Goal: Task Accomplishment & Management: Manage account settings

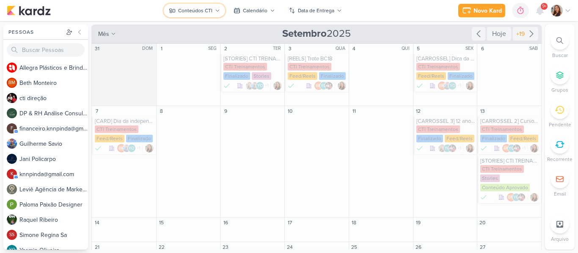
click at [221, 8] on button "Conteúdos CTI" at bounding box center [194, 11] width 61 height 14
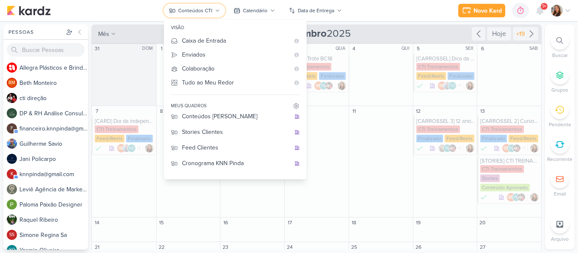
scroll to position [109, 0]
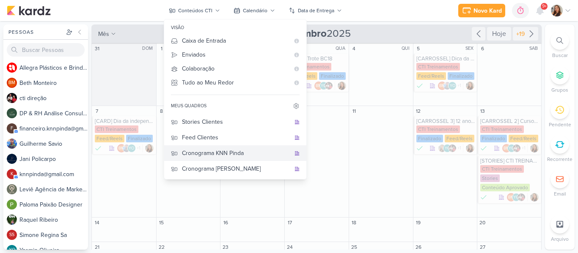
click at [243, 157] on div "Cronograma KNN Pinda" at bounding box center [236, 153] width 108 height 9
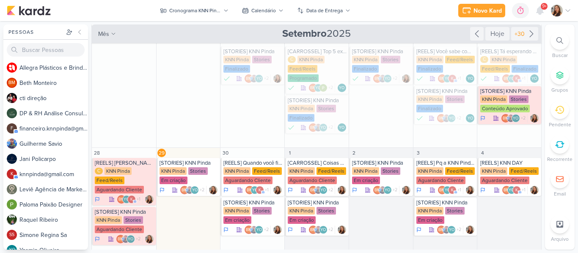
scroll to position [129, 0]
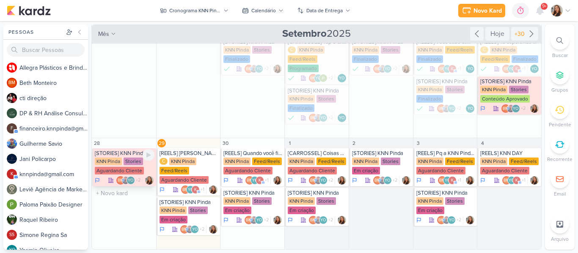
click at [125, 155] on div "[STORIES] KNN Pinda" at bounding box center [125, 153] width 60 height 7
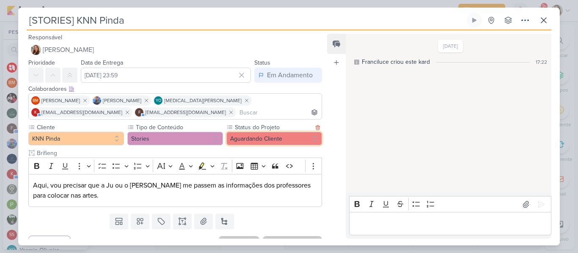
click at [253, 139] on button "Aguardando Cliente" at bounding box center [274, 139] width 96 height 14
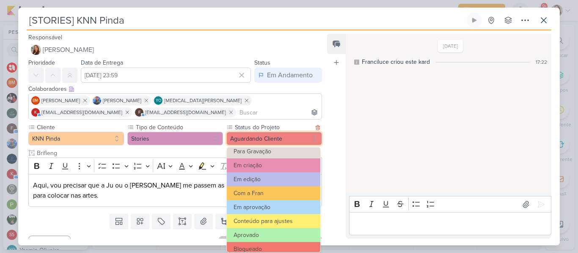
scroll to position [96, 0]
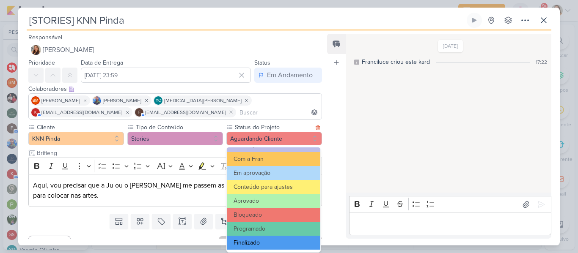
click at [292, 237] on button "Finalizado" at bounding box center [274, 243] width 94 height 14
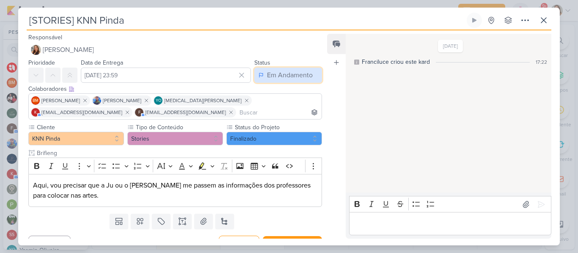
click at [284, 82] on button "Em Andamento" at bounding box center [288, 75] width 68 height 15
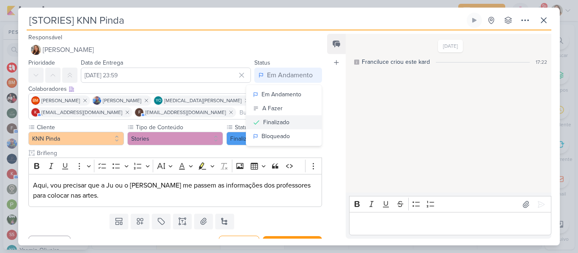
click at [281, 118] on div "Finalizado" at bounding box center [276, 122] width 26 height 9
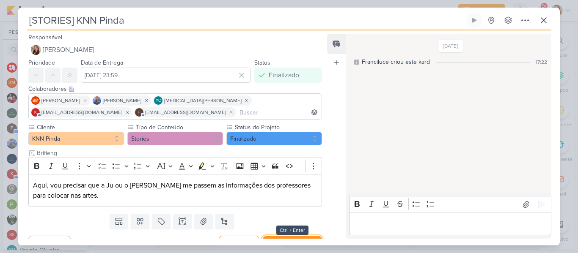
click at [288, 237] on button "Salvar e Fechar" at bounding box center [292, 245] width 59 height 16
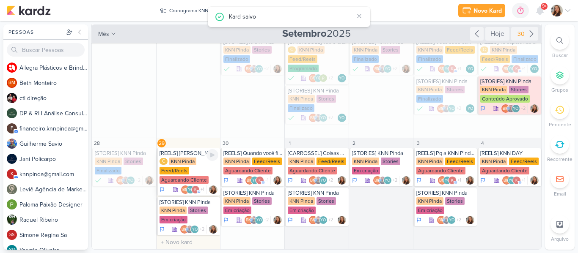
click at [192, 168] on div "C KNN Pinda Feed/Reels Aguardando Cliente" at bounding box center [189, 171] width 59 height 27
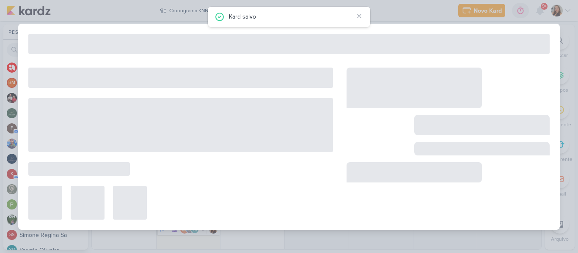
type input "[REELS] [PERSON_NAME] que não faz Preparação de Aula"
type input "[DATE] 23:59"
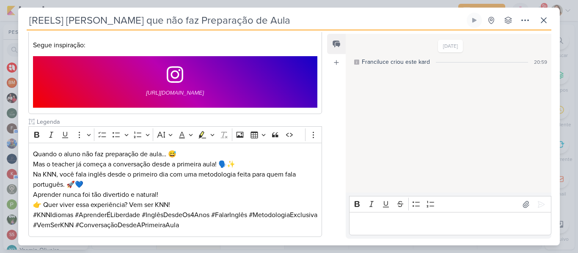
scroll to position [255, 0]
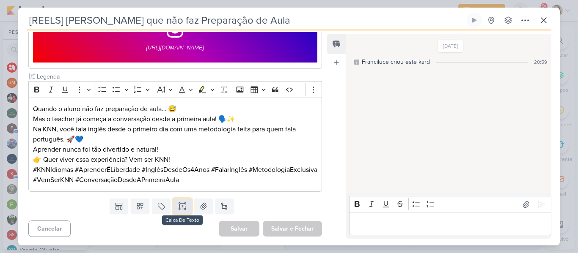
click at [180, 207] on icon at bounding box center [182, 206] width 8 height 8
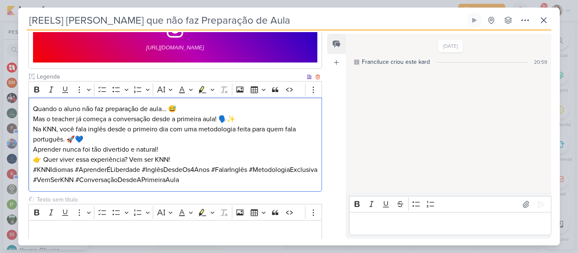
click at [148, 140] on p "Na KNN, você fala inglês desde o primeiro dia com uma metodologia feita para qu…" at bounding box center [175, 139] width 284 height 30
drag, startPoint x: 96, startPoint y: 109, endPoint x: 163, endPoint y: 109, distance: 66.9
click at [163, 109] on p "Quando o aluno não faz preparação de aula… 😅 Mas o teacher já começa a conversa…" at bounding box center [175, 114] width 284 height 20
click at [159, 138] on p "Na KNN, você fala inglês desde o primeiro dia com uma metodologia feita para qu…" at bounding box center [175, 139] width 284 height 30
click at [130, 126] on p "Na KNN, você fala inglês desde o primeiro dia com uma metodologia feita para qu…" at bounding box center [175, 139] width 284 height 30
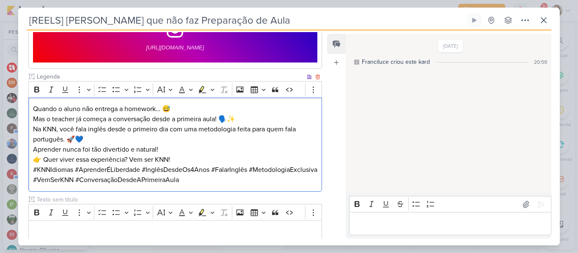
click at [76, 118] on p "Quando o aluno não entrega a homework… 😅 Mas o teacher já começa a conversação …" at bounding box center [175, 114] width 284 height 20
click at [77, 119] on p "Quando o aluno não entrega a homework… 😅 Mas o teacher já começa a conversação …" at bounding box center [175, 114] width 284 height 20
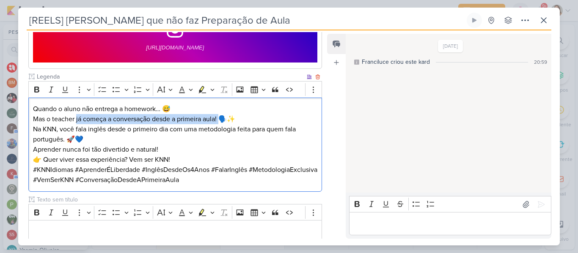
drag, startPoint x: 77, startPoint y: 119, endPoint x: 220, endPoint y: 117, distance: 143.0
click at [220, 117] on p "Quando o aluno não entrega a homework… 😅 Mas o teacher já começa a conversação …" at bounding box center [175, 114] width 284 height 20
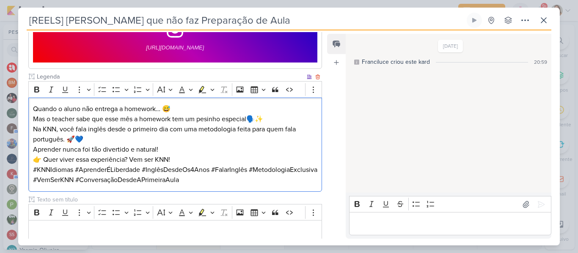
click at [216, 146] on p "Na KNN, você fala inglês desde o primeiro dia com uma metodologia feita para qu…" at bounding box center [175, 139] width 284 height 30
click at [32, 128] on div "Quando o aluno não entrega a homework… 😅 Mas o teacher sabe que esse mês a home…" at bounding box center [175, 145] width 294 height 94
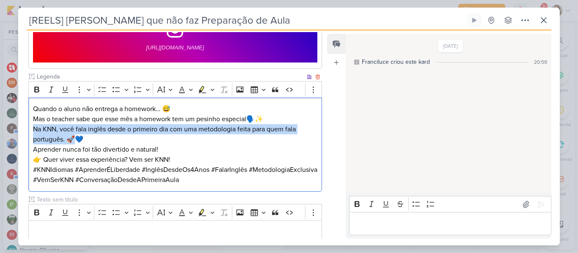
drag, startPoint x: 32, startPoint y: 128, endPoint x: 72, endPoint y: 137, distance: 41.2
click at [72, 137] on div "Quando o aluno não entrega a homework… 😅 Mas o teacher sabe que esse mês a home…" at bounding box center [175, 145] width 294 height 94
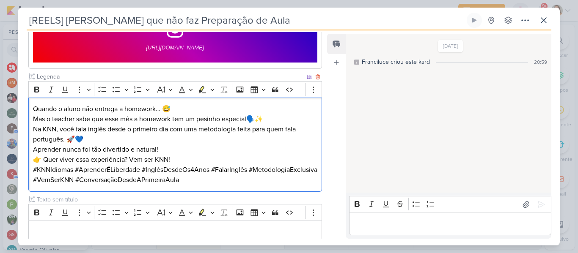
click at [260, 119] on p "Quando o aluno não entrega a homework… 😅 Mas o teacher sabe que esse mês a home…" at bounding box center [175, 114] width 284 height 20
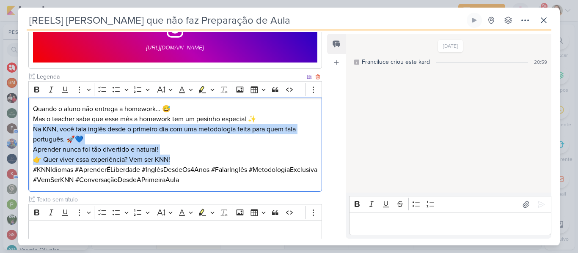
drag, startPoint x: 33, startPoint y: 130, endPoint x: 181, endPoint y: 160, distance: 151.2
click at [181, 160] on div "Quando o aluno não entrega a homework… 😅 Mas o teacher sabe que esse mês a home…" at bounding box center [175, 145] width 294 height 94
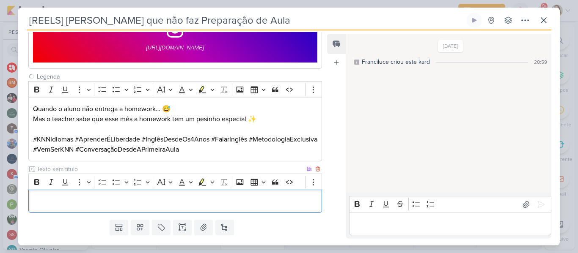
click at [174, 204] on p "Editor editing area: main" at bounding box center [175, 202] width 284 height 10
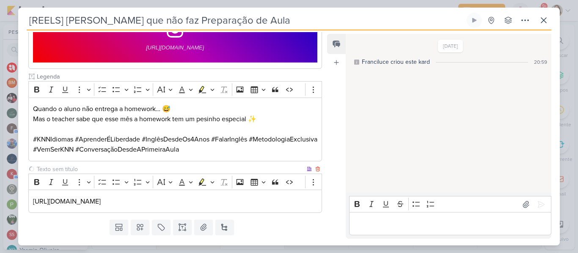
click at [111, 170] on input "text" at bounding box center [170, 169] width 270 height 9
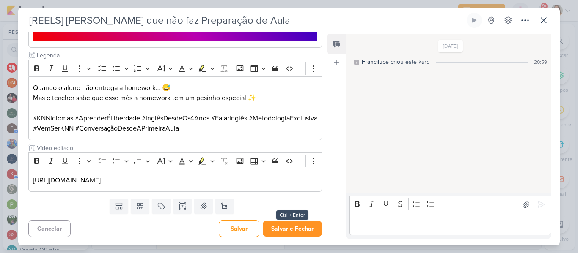
type input "Vídeo editado"
click at [287, 223] on button "Salvar e Fechar" at bounding box center [292, 229] width 59 height 16
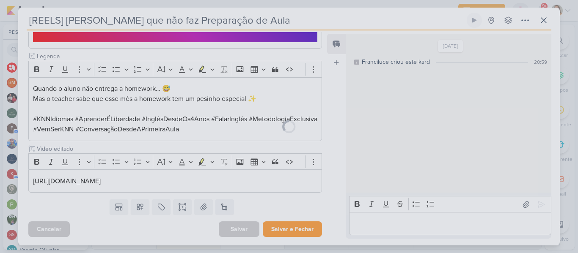
scroll to position [275, 0]
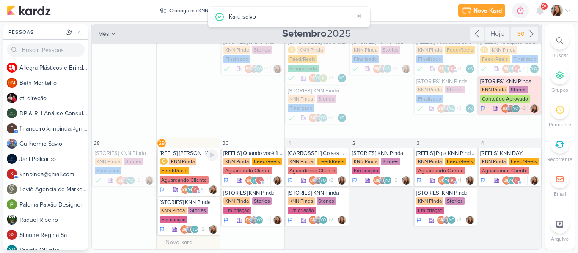
click at [175, 168] on div "Feed/Reels" at bounding box center [175, 171] width 30 height 8
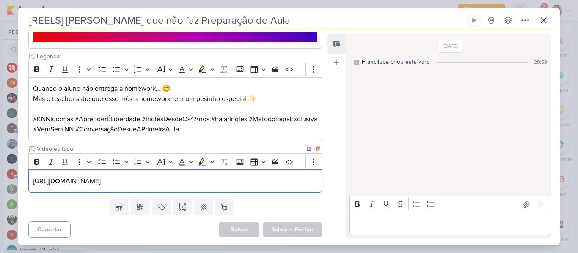
click at [240, 185] on p "[URL][DOMAIN_NAME]" at bounding box center [175, 181] width 284 height 10
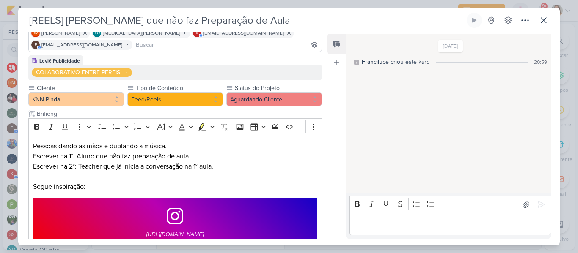
scroll to position [51, 0]
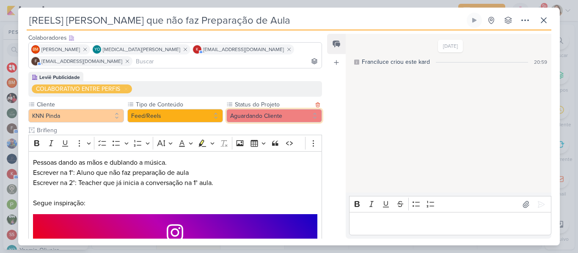
click at [291, 114] on button "Aguardando Cliente" at bounding box center [274, 116] width 96 height 14
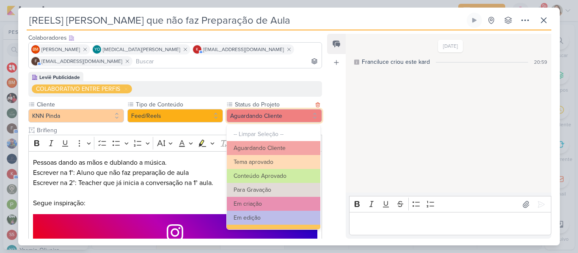
scroll to position [96, 0]
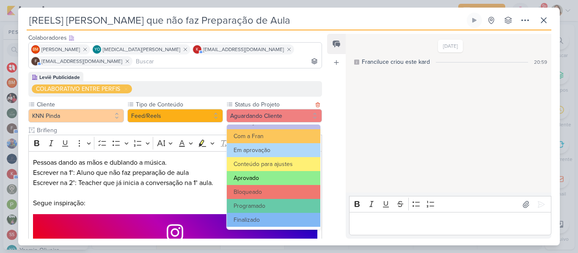
click at [268, 181] on button "Aprovado" at bounding box center [274, 178] width 94 height 14
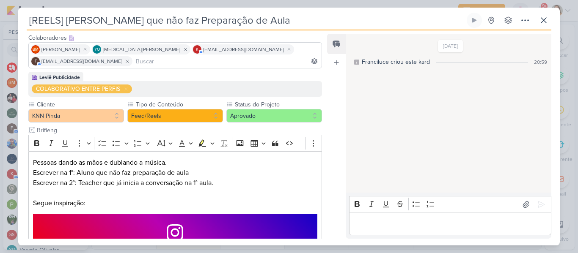
scroll to position [286, 0]
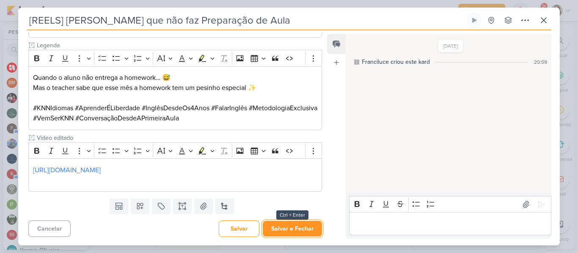
click at [308, 224] on button "Salvar e Fechar" at bounding box center [292, 229] width 59 height 16
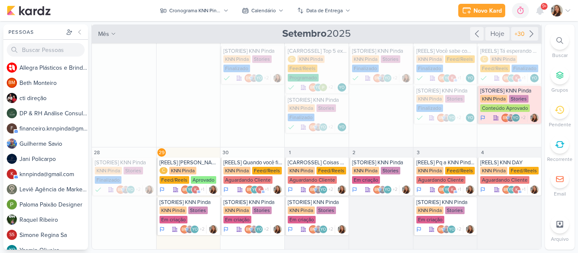
scroll to position [119, 0]
click at [246, 166] on div "[REELS] Quando você finalmente entende a letra da sua música favorita KNN Pinda…" at bounding box center [252, 177] width 64 height 38
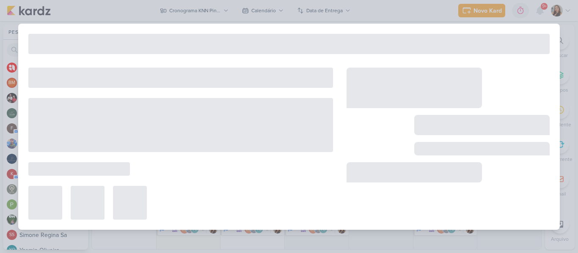
type input "[REELS] Quando você finalmente entende a letra da sua música favorita"
type input "[DATE] 23:59"
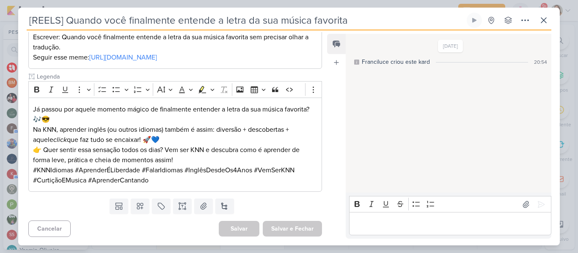
scroll to position [0, 0]
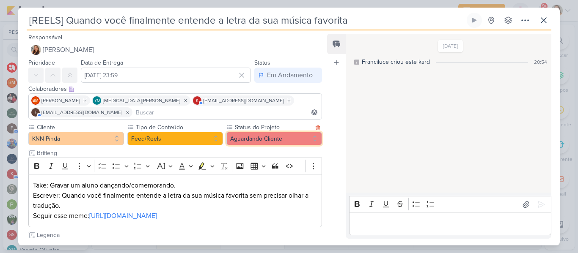
click at [259, 141] on button "Aguardando Cliente" at bounding box center [274, 139] width 96 height 14
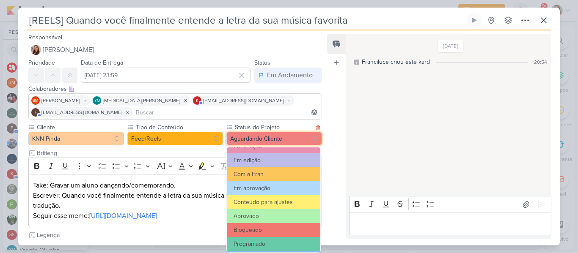
scroll to position [77, 0]
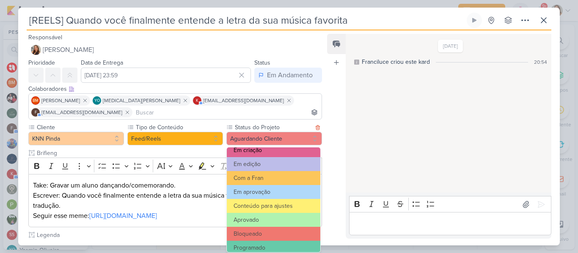
click at [273, 156] on button "Em criação" at bounding box center [274, 150] width 94 height 14
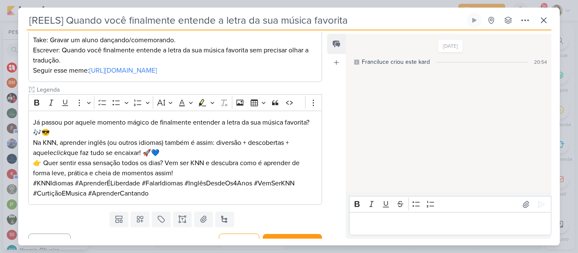
scroll to position [159, 0]
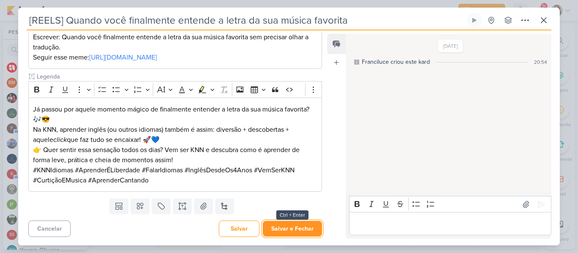
click at [296, 229] on button "Salvar e Fechar" at bounding box center [292, 229] width 59 height 16
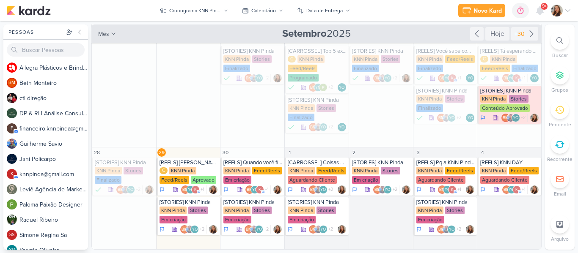
scroll to position [118, 0]
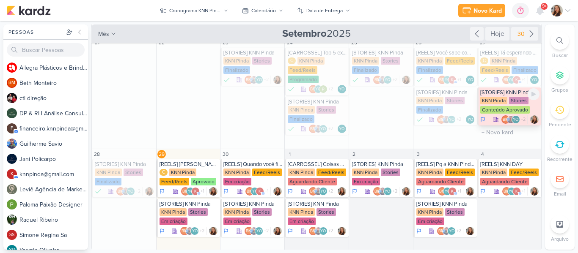
click at [502, 96] on div "[STORIES] KNN Pinda" at bounding box center [509, 92] width 59 height 7
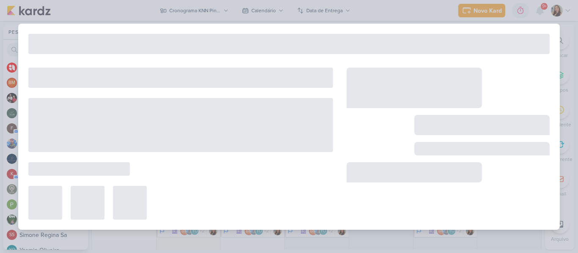
type input "[STORIES] KNN Pinda"
type input "[DATE] 23:59"
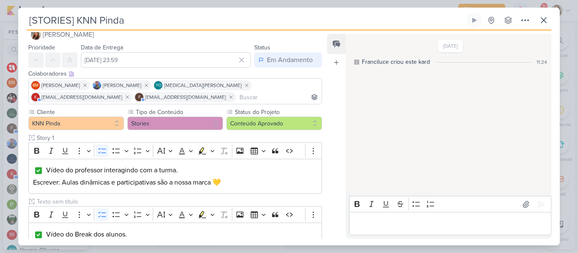
scroll to position [13, 0]
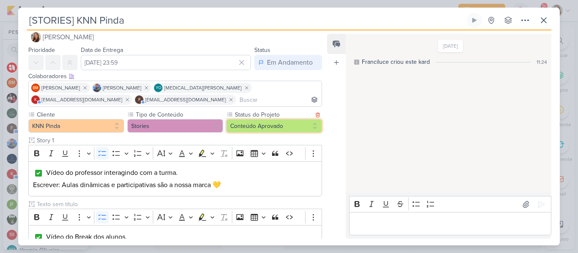
click at [289, 124] on button "Conteúdo Aprovado" at bounding box center [274, 126] width 96 height 14
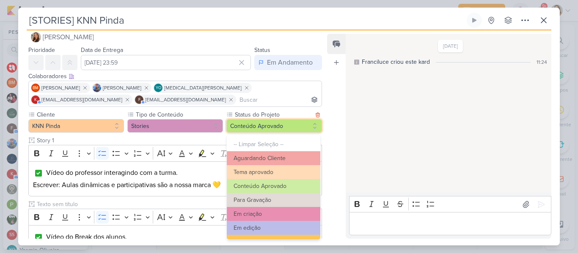
scroll to position [96, 0]
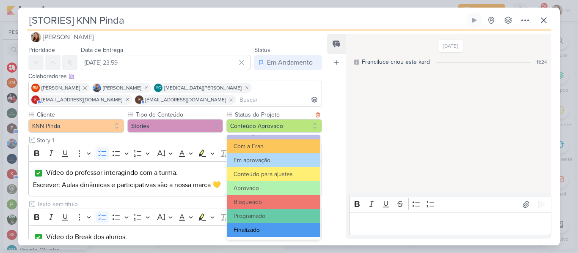
click at [298, 233] on button "Finalizado" at bounding box center [274, 230] width 94 height 14
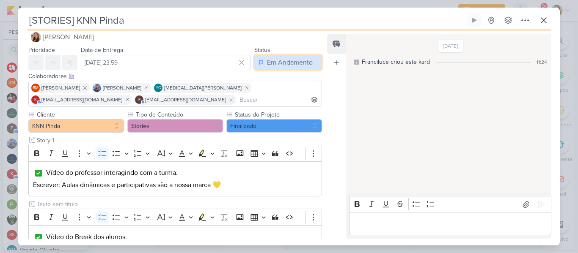
click at [279, 63] on div "Em Andamento" at bounding box center [290, 63] width 46 height 10
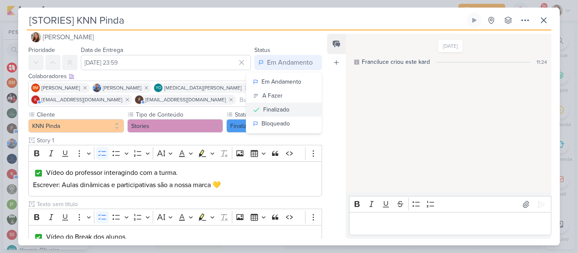
click at [275, 112] on div "Finalizado" at bounding box center [276, 109] width 26 height 9
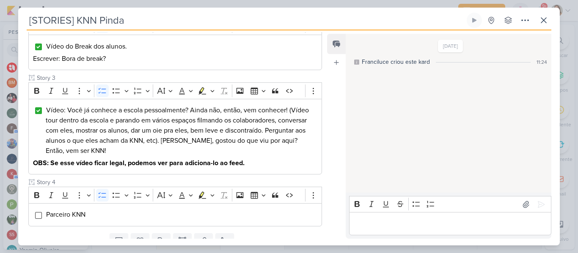
scroll to position [238, 0]
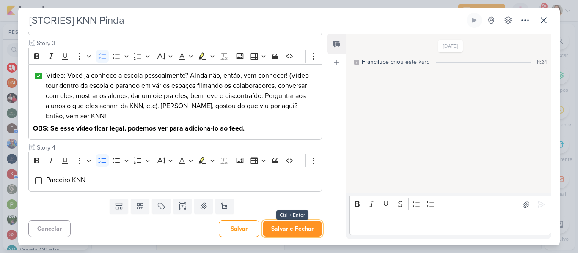
click at [307, 227] on button "Salvar e Fechar" at bounding box center [292, 229] width 59 height 16
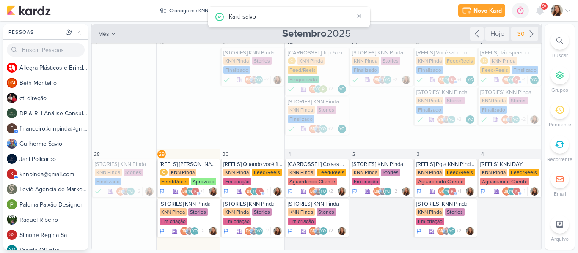
scroll to position [119, 0]
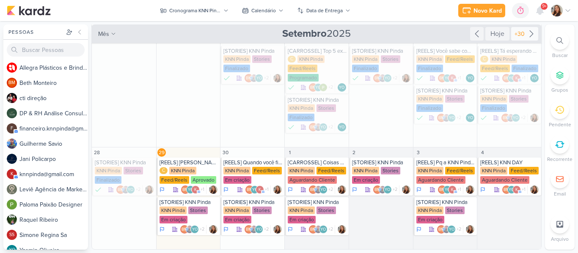
click at [514, 37] on div "+30" at bounding box center [520, 34] width 14 height 9
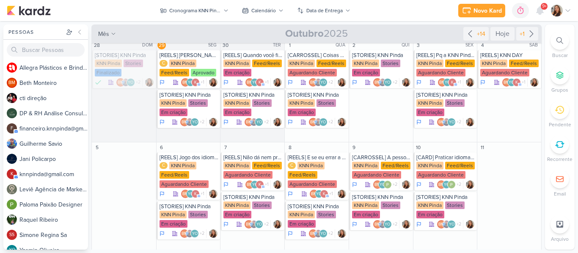
scroll to position [0, 0]
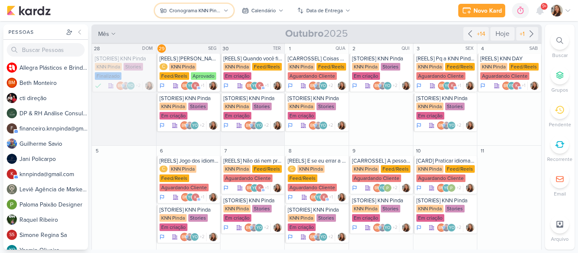
click at [217, 14] on div "Cronograma KNN Pinda" at bounding box center [194, 11] width 51 height 8
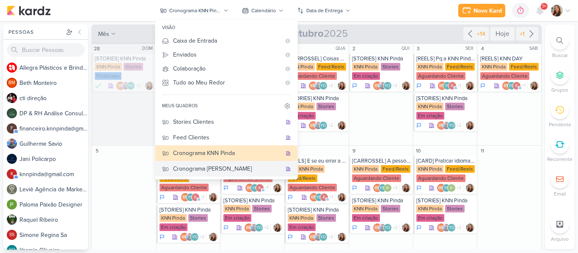
click at [209, 166] on div "Cronograma [PERSON_NAME]" at bounding box center [227, 169] width 108 height 9
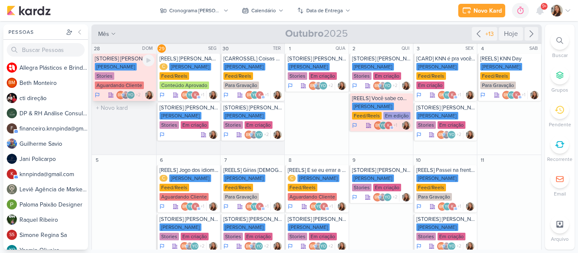
click at [138, 61] on div "[STORIES] [PERSON_NAME]" at bounding box center [125, 58] width 60 height 7
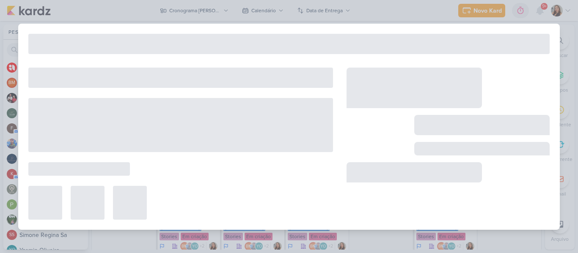
type input "[STORIES] [PERSON_NAME]"
type input "[DATE] 23:59"
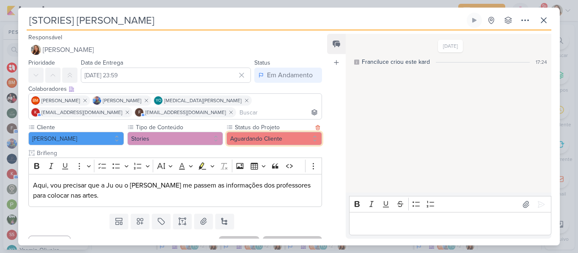
click at [253, 138] on button "Aguardando Cliente" at bounding box center [274, 139] width 96 height 14
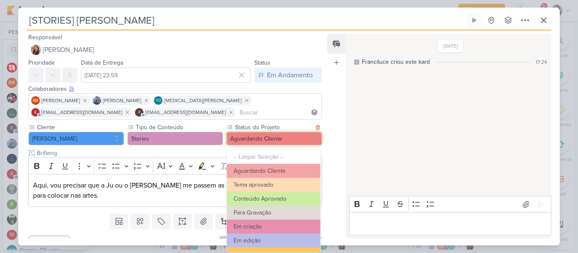
scroll to position [96, 0]
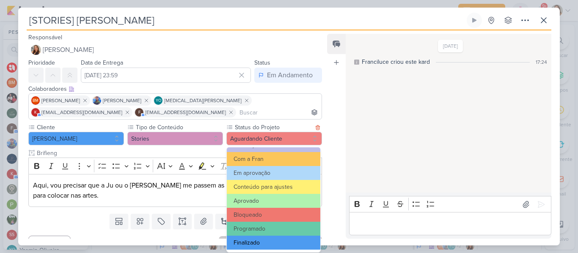
click at [302, 244] on button "Finalizado" at bounding box center [274, 243] width 94 height 14
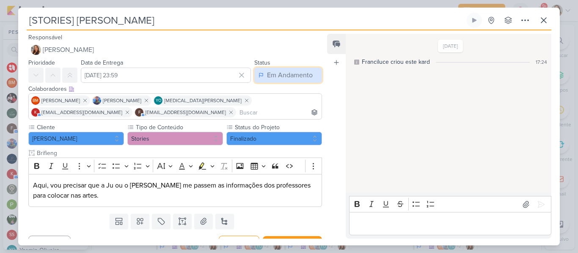
click at [280, 74] on div "Em Andamento" at bounding box center [290, 75] width 46 height 10
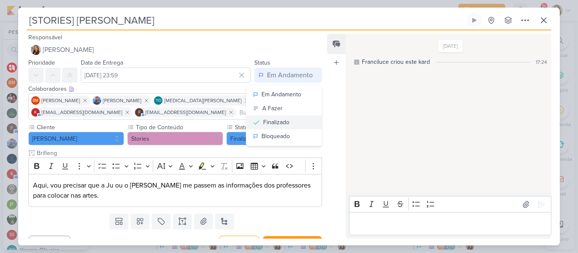
click at [273, 119] on div "Finalizado" at bounding box center [276, 122] width 26 height 9
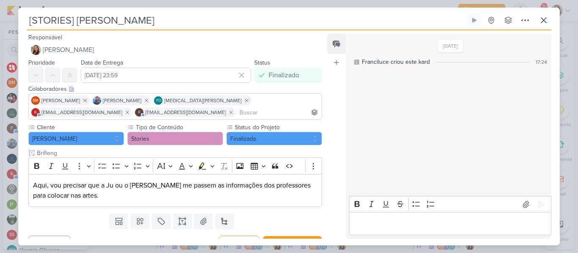
scroll to position [15, 0]
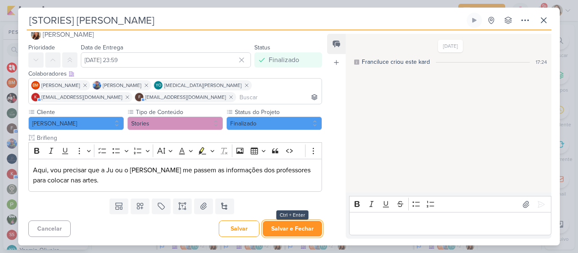
click at [309, 221] on button "Salvar e Fechar" at bounding box center [292, 229] width 59 height 16
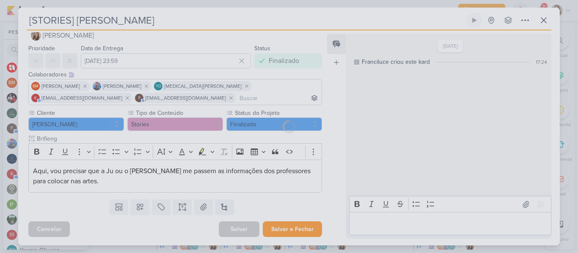
scroll to position [14, 0]
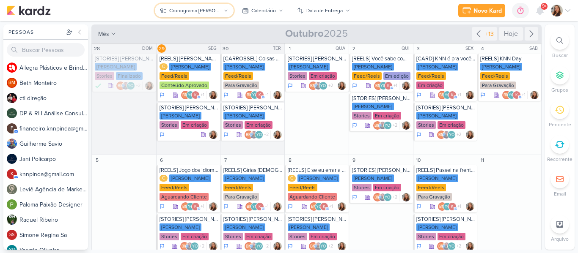
click at [219, 10] on div "Cronograma [PERSON_NAME]" at bounding box center [194, 11] width 51 height 8
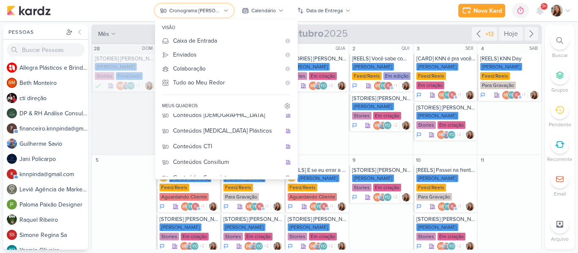
scroll to position [19, 0]
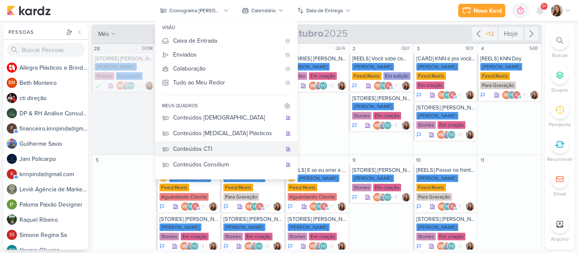
click at [224, 146] on div "Conteúdos CTI" at bounding box center [227, 149] width 108 height 9
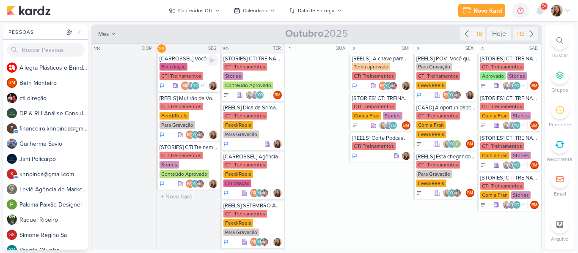
click at [177, 73] on div "CTI Treinamentos" at bounding box center [182, 76] width 44 height 8
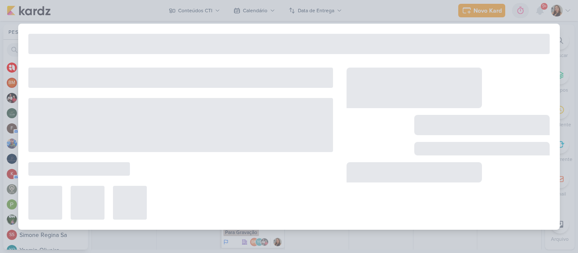
type input "[CARROSSEL] Você não é o candidato perfeito."
type input "[DATE] 23:59"
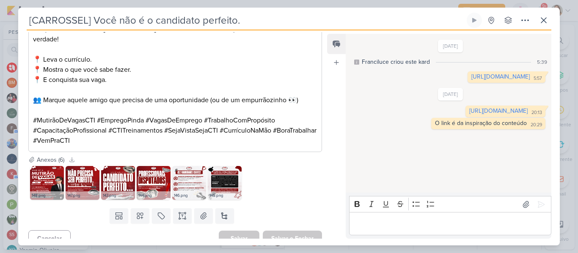
scroll to position [653, 0]
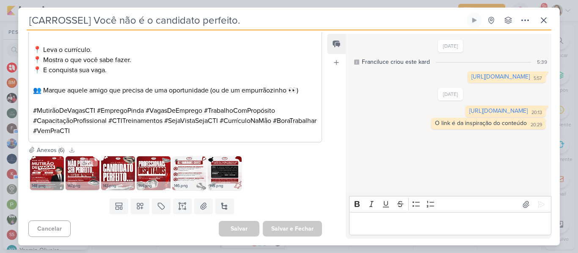
click at [88, 173] on img at bounding box center [83, 174] width 34 height 34
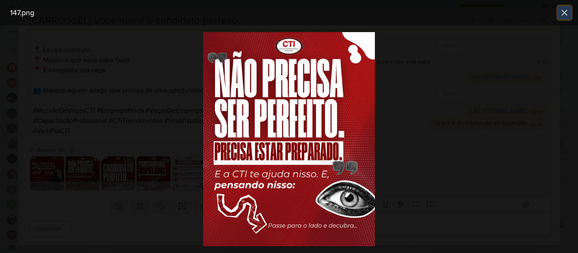
click at [558, 18] on button at bounding box center [565, 13] width 14 height 14
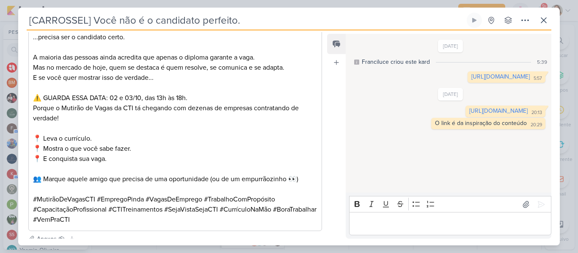
scroll to position [548, 0]
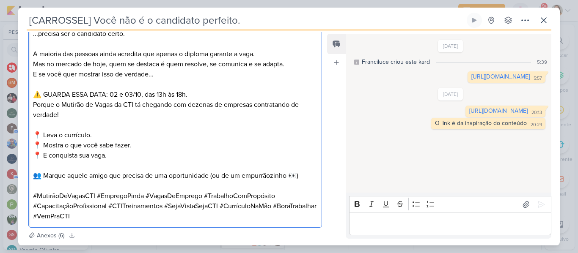
click at [143, 69] on p "A maioria das pessoas ainda acredita que apenas o diploma garante a vaga. Mas n…" at bounding box center [175, 59] width 284 height 20
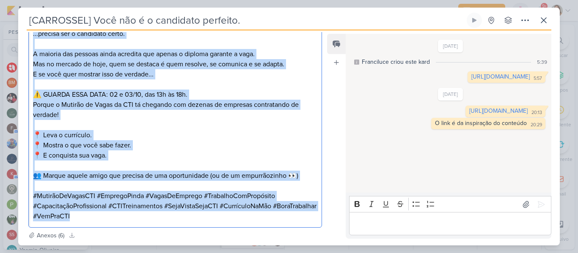
scroll to position [653, 0]
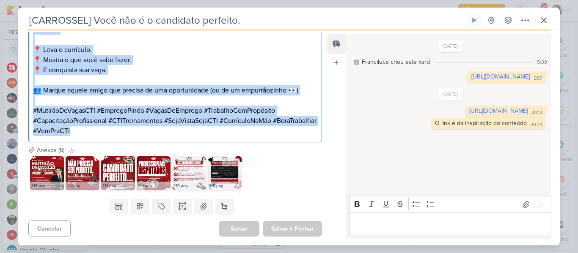
drag, startPoint x: 34, startPoint y: 44, endPoint x: 242, endPoint y: 171, distance: 244.2
click at [242, 171] on div "Responsável [PERSON_NAME] Nenhum contato encontrado create new contact Novo Con…" at bounding box center [171, 135] width 307 height 207
copy div "Você não precisa ser o candidato perfeito... ...precisa ser o candidato certo. …"
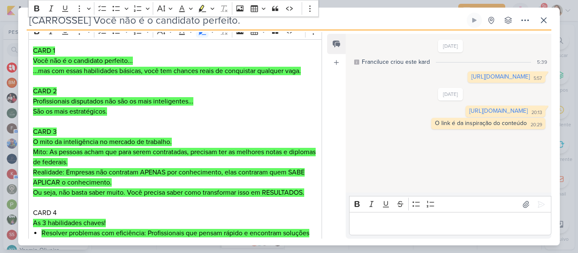
scroll to position [0, 0]
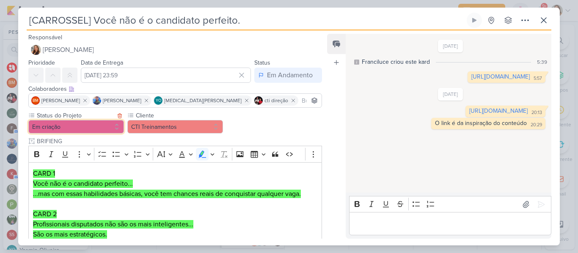
click at [110, 127] on button "Em criação" at bounding box center [76, 127] width 96 height 14
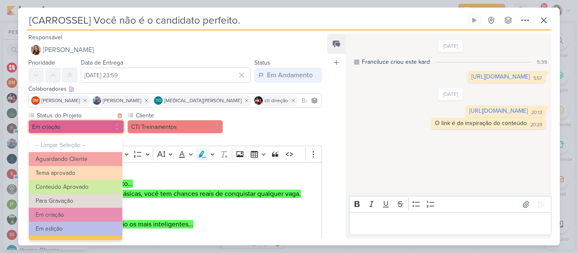
scroll to position [96, 0]
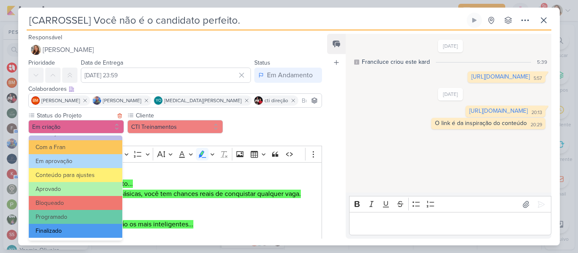
click at [107, 234] on button "Finalizado" at bounding box center [76, 231] width 94 height 14
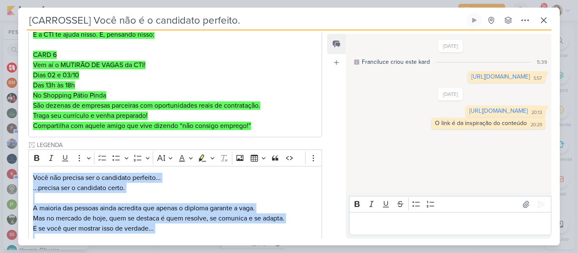
scroll to position [653, 0]
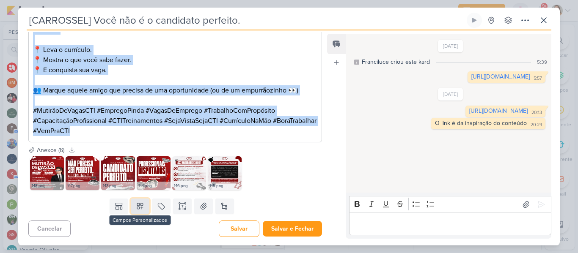
click at [133, 205] on button at bounding box center [140, 206] width 19 height 15
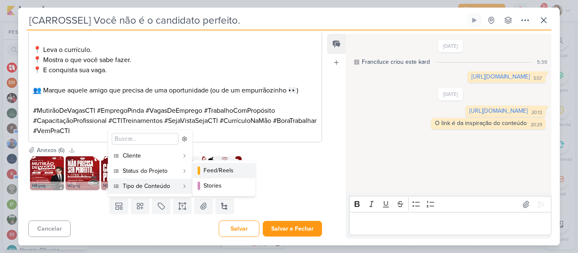
click at [206, 172] on div "Feed/Reels" at bounding box center [224, 170] width 41 height 9
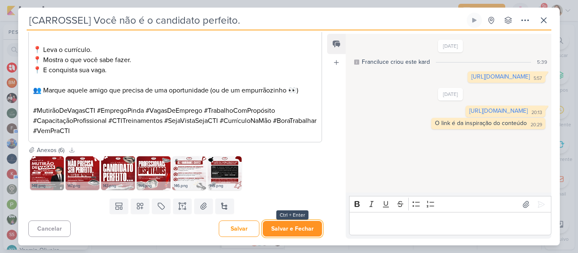
click at [278, 234] on button "Salvar e Fechar" at bounding box center [292, 229] width 59 height 16
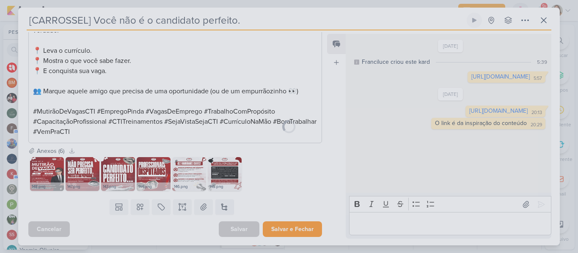
scroll to position [653, 0]
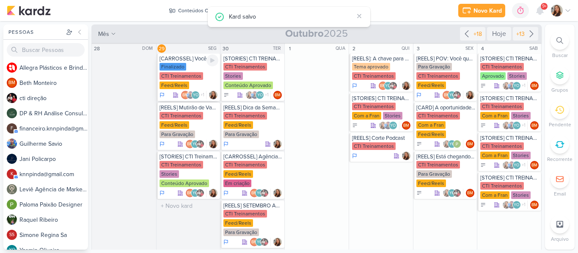
click at [197, 83] on div "Finalizado CTI Treinamentos Feed/Reels" at bounding box center [189, 76] width 59 height 27
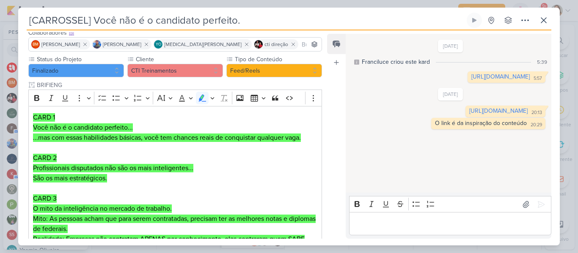
scroll to position [42, 0]
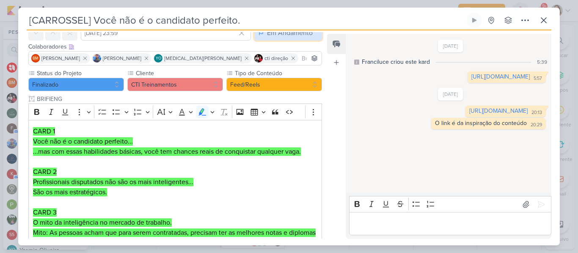
click at [303, 34] on div "Em Andamento" at bounding box center [290, 33] width 46 height 10
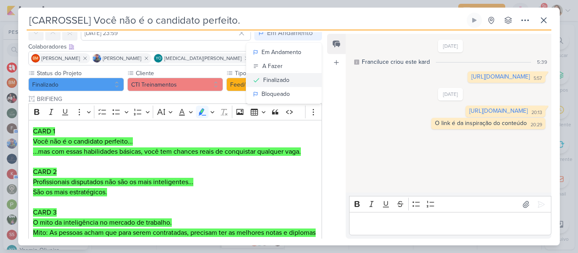
click at [284, 77] on div "Finalizado" at bounding box center [276, 80] width 26 height 9
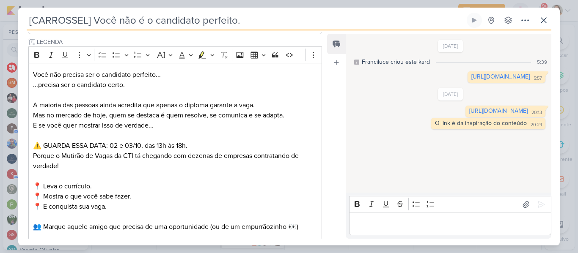
scroll to position [653, 0]
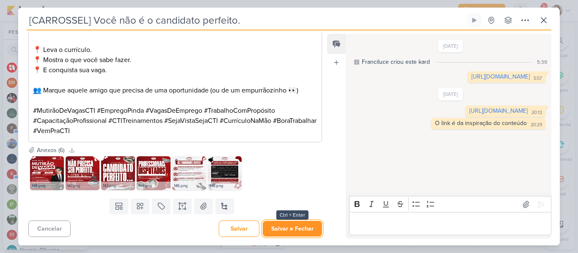
click at [305, 224] on button "Salvar e Fechar" at bounding box center [292, 229] width 59 height 16
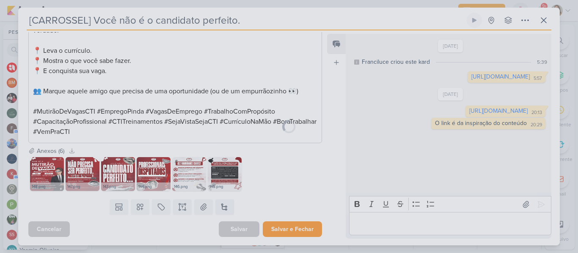
scroll to position [653, 0]
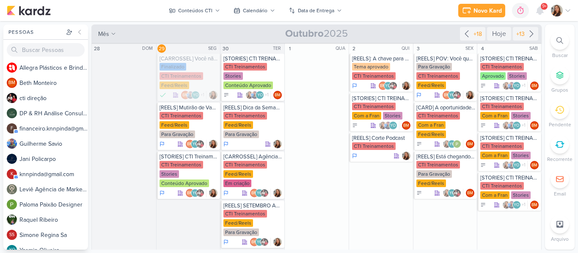
click at [363, 15] on div "Novo Kard Ctrl + k 0h0m Sessão desligada... Hoje 0h0m Semana 0h0m Mês 0h0m" at bounding box center [289, 10] width 565 height 21
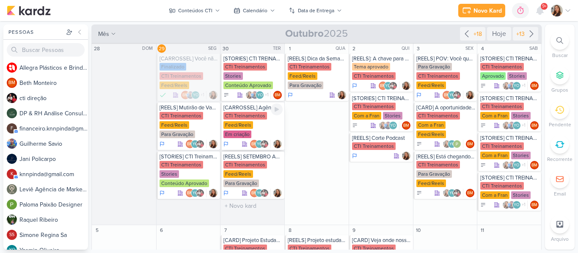
click at [256, 117] on div "CTI Treinamentos" at bounding box center [245, 116] width 44 height 8
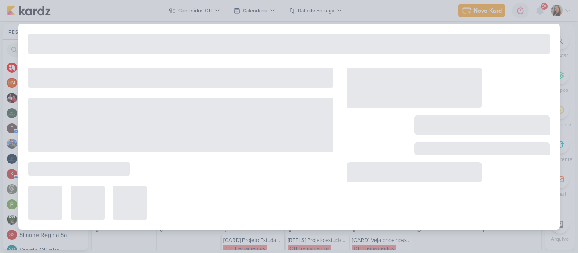
type input "[CARROSSEL] Agências Parceiras presentes no Mutirão de Vagas"
type input "[DATE] 23:59"
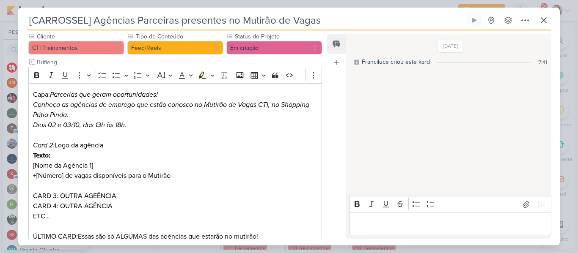
scroll to position [65, 0]
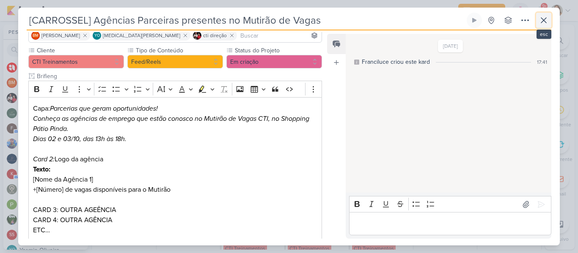
click at [541, 22] on icon at bounding box center [544, 20] width 10 height 10
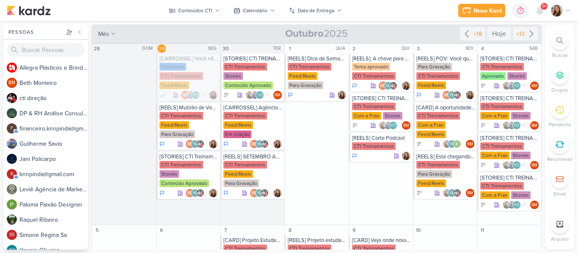
click at [405, 17] on div "Novo Kard Ctrl + k 0h0m Sessão desligada... Hoje 0h0m Semana 0h0m Mês 0h0m" at bounding box center [289, 10] width 565 height 21
click at [172, 134] on div "Para Gravação" at bounding box center [178, 135] width 36 height 8
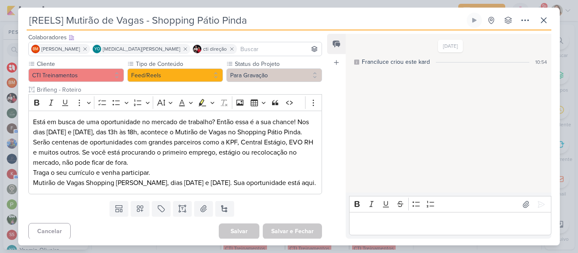
scroll to position [61, 0]
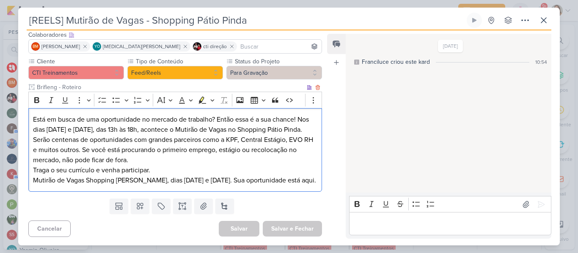
click at [242, 154] on p "Está em busca de uma oportunidade no mercado de trabalho? Então essa é a sua ch…" at bounding box center [175, 145] width 284 height 61
click at [258, 145] on p "Está em busca de uma oportunidade no mercado de trabalho? Então essa é a sua ch…" at bounding box center [175, 145] width 284 height 61
click at [243, 142] on p "Está em busca de uma oportunidade no mercado de trabalho? Então essa é a sua ch…" at bounding box center [175, 145] width 284 height 61
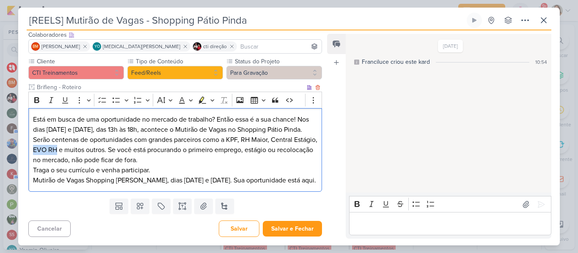
drag, startPoint x: 57, startPoint y: 151, endPoint x: 81, endPoint y: 154, distance: 24.4
click at [81, 154] on p "Está em busca de uma oportunidade no mercado de trabalho? Então essa é a sua ch…" at bounding box center [175, 145] width 284 height 61
click at [138, 158] on p "Está em busca de uma oportunidade no mercado de trabalho? Então essa é a sua ch…" at bounding box center [175, 145] width 284 height 61
drag, startPoint x: 32, startPoint y: 110, endPoint x: 322, endPoint y: 187, distance: 299.5
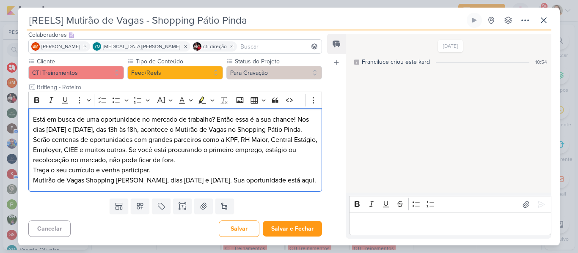
click at [322, 187] on div "Cliente CTI Treinamentos Tipo de Conteúdo" at bounding box center [171, 126] width 307 height 138
copy div "Está em busca de uma oportunidade no mercado de trabalho? Então essa é a sua ch…"
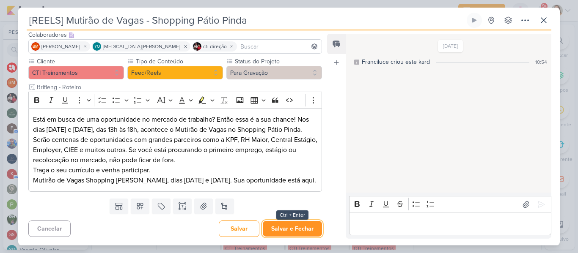
click at [275, 230] on button "Salvar e Fechar" at bounding box center [292, 229] width 59 height 16
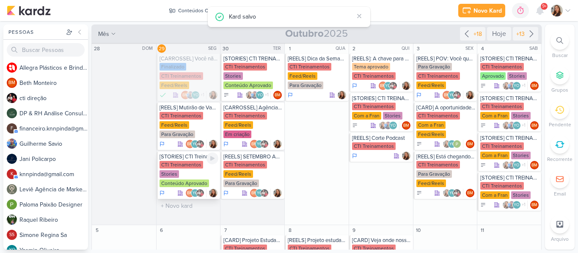
click at [196, 159] on div "[STORIES] CTI Treinamentos" at bounding box center [189, 157] width 59 height 7
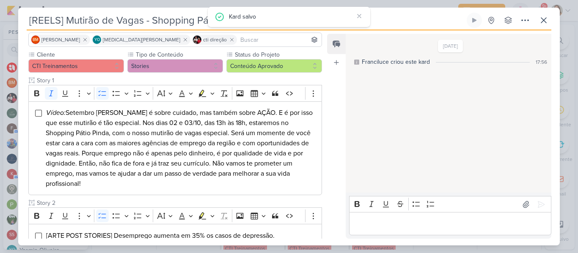
type input "[STORIES] CTI Treinamentos"
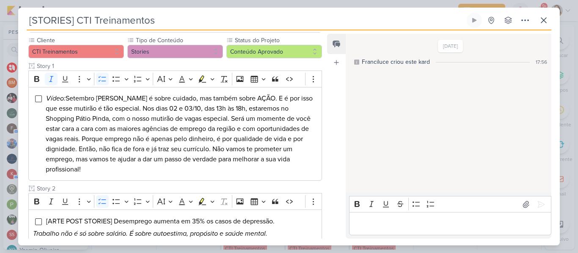
scroll to position [95, 0]
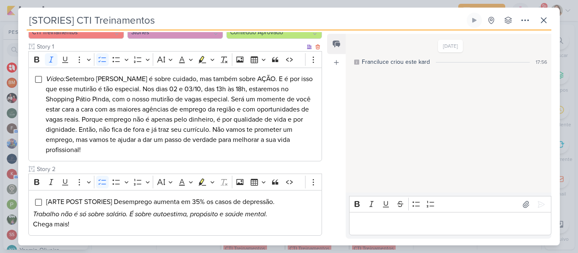
click at [207, 110] on span "Vídeo: Setembro [PERSON_NAME] é sobre cuidado, mas também sobre AÇÃO. E é por i…" at bounding box center [179, 115] width 267 height 80
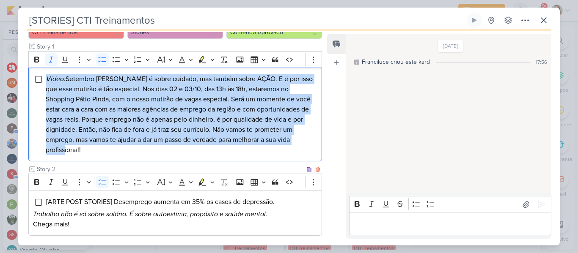
drag, startPoint x: 47, startPoint y: 78, endPoint x: 106, endPoint y: 174, distance: 113.1
click at [106, 174] on div "Cliente CTI Treinamentos Tipo de Conteúdo" at bounding box center [175, 236] width 294 height 439
copy span "Vídeo: Setembro [PERSON_NAME] é sobre cuidado, mas também sobre AÇÃO. E é por i…"
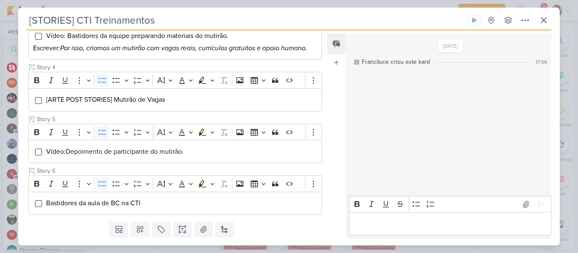
scroll to position [358, 0]
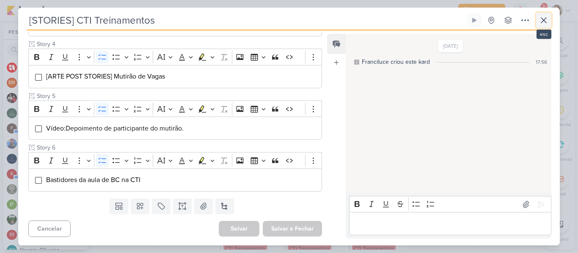
click at [540, 16] on icon at bounding box center [544, 20] width 10 height 10
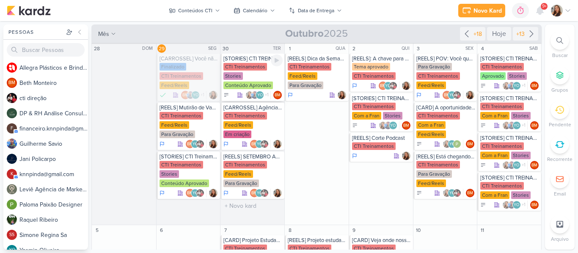
click at [244, 72] on div "CTI Treinamentos Stories Conteúdo Aprovado" at bounding box center [252, 76] width 59 height 27
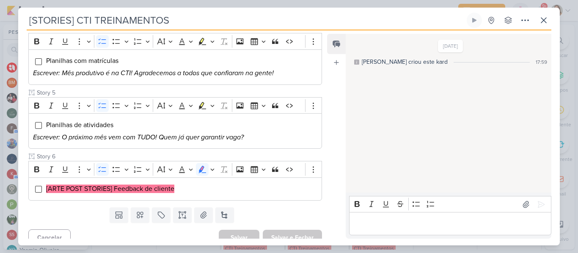
scroll to position [324, 0]
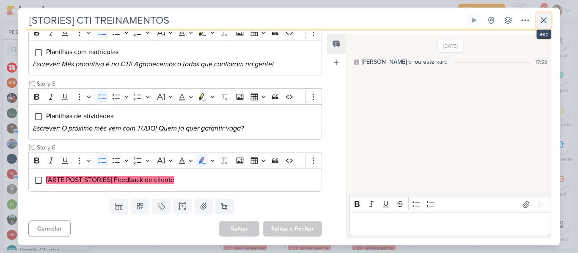
click at [548, 17] on icon at bounding box center [544, 20] width 10 height 10
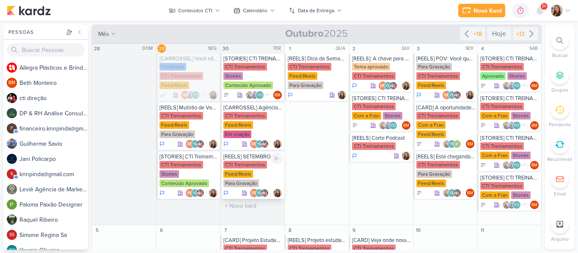
click at [254, 161] on div "CTI Treinamentos" at bounding box center [245, 165] width 44 height 8
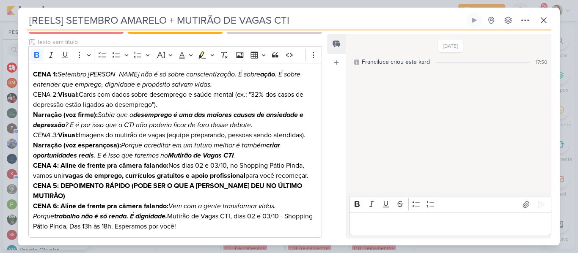
scroll to position [108, 0]
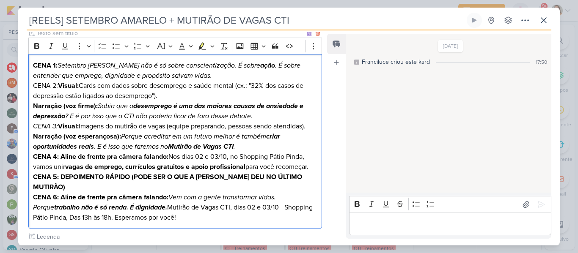
click at [284, 89] on p "CENA 2: Visual: Cards com dados sobre desemprego e saúde mental (ex.: "32% dos …" at bounding box center [175, 101] width 284 height 41
click at [121, 59] on div "CENA 1: Setembro [PERSON_NAME] não é só sobre conscientização. É sobre ação . É…" at bounding box center [175, 142] width 294 height 176
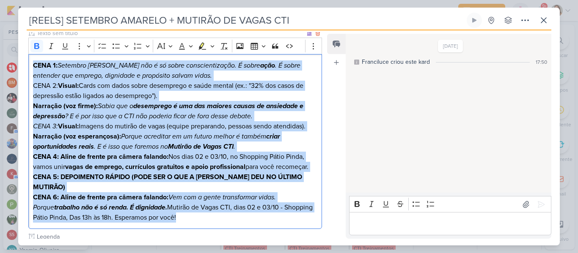
drag, startPoint x: 33, startPoint y: 64, endPoint x: 178, endPoint y: 212, distance: 207.1
click at [178, 212] on div "CENA 1: Setembro [PERSON_NAME] não é só sobre conscientização. É sobre ação . É…" at bounding box center [175, 142] width 294 height 176
copy div "LORE 9: Ipsumdol Sitamet con a el seddo eiusmodtemporin. U labor etdo . M aliqu…"
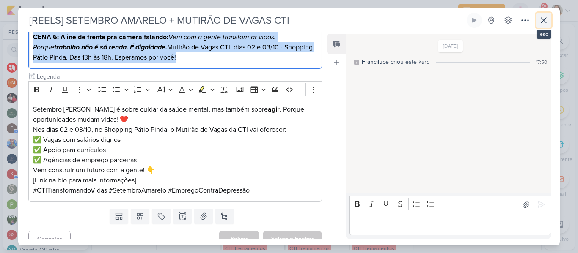
click at [542, 23] on icon at bounding box center [544, 20] width 10 height 10
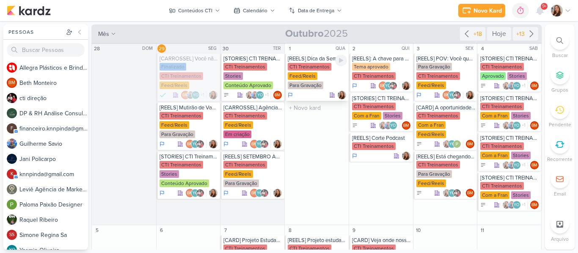
click at [322, 59] on div "[REELS] Dica da Semana - setembro amarelo" at bounding box center [317, 58] width 59 height 7
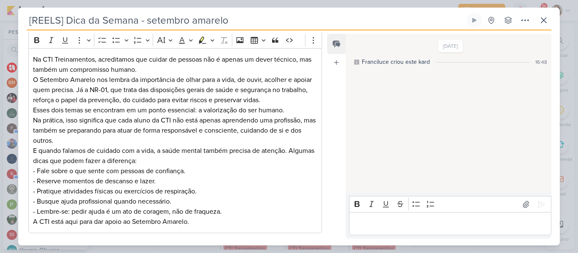
scroll to position [120, 0]
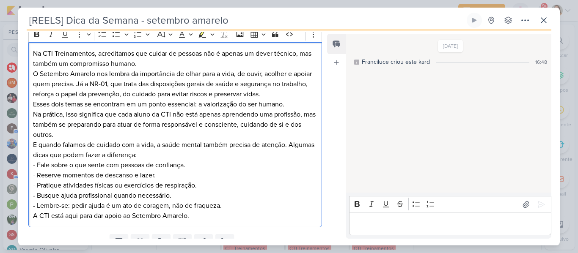
click at [299, 109] on p "Esses dois temas se encontram em um ponto essencial: a valorização do ser human…" at bounding box center [175, 119] width 284 height 41
click at [229, 91] on p "O Setembro Amarelo nos lembra da importância de olhar para a vida, de ouvir, ac…" at bounding box center [175, 84] width 284 height 30
click at [541, 22] on icon at bounding box center [544, 20] width 10 height 10
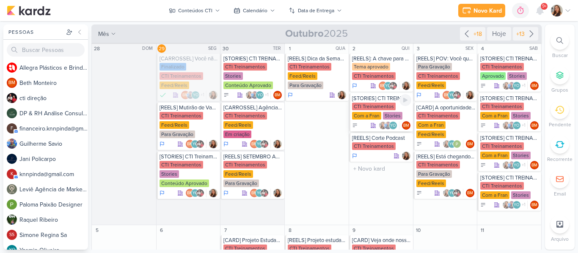
click at [375, 108] on div "CTI Treinamentos" at bounding box center [374, 107] width 44 height 8
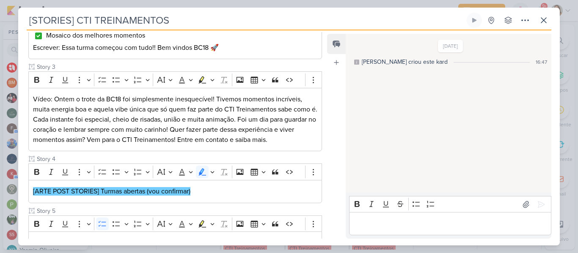
scroll to position [204, 0]
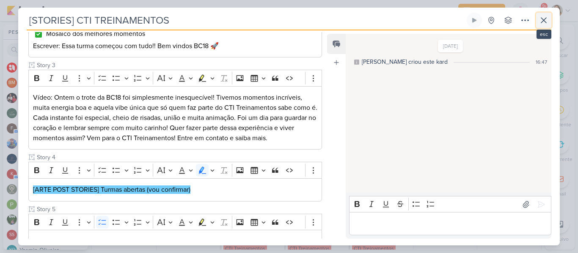
click at [544, 18] on icon at bounding box center [544, 20] width 10 height 10
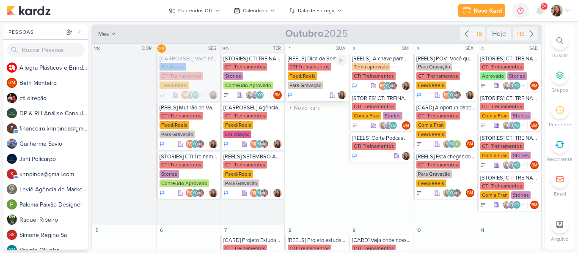
click at [306, 71] on div "CTI Treinamentos Feed/Reels Para Gravação" at bounding box center [317, 76] width 59 height 27
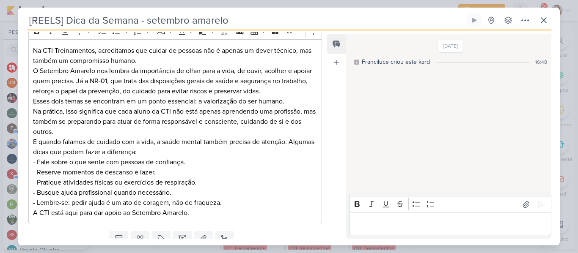
scroll to position [127, 0]
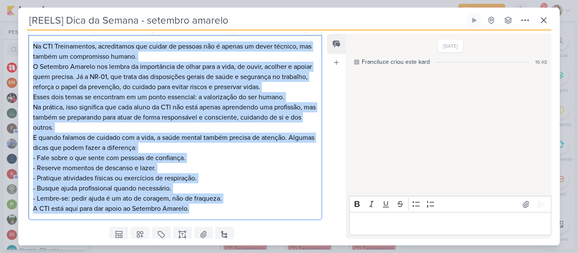
drag, startPoint x: 30, startPoint y: 46, endPoint x: 219, endPoint y: 207, distance: 248.2
click at [219, 207] on div "Na CTI Treinamentos, acreditamos que cuidar de pessoas não é apenas um dever té…" at bounding box center [175, 128] width 294 height 186
copy div "Lo IPS Dolorsitamet, consectetur adi elitse do eiusmod tem i utlabo et dolor ma…"
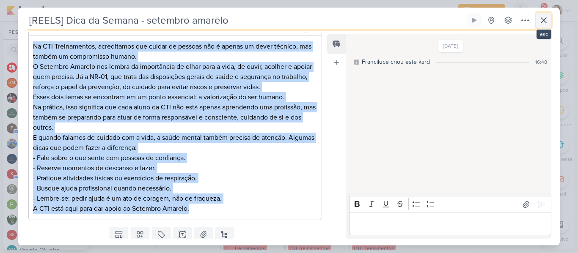
click at [544, 16] on icon at bounding box center [544, 20] width 10 height 10
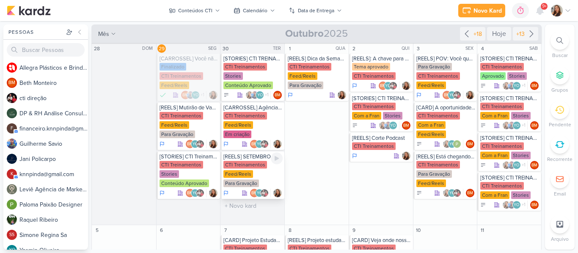
click at [254, 161] on div "CTI Treinamentos" at bounding box center [245, 165] width 44 height 8
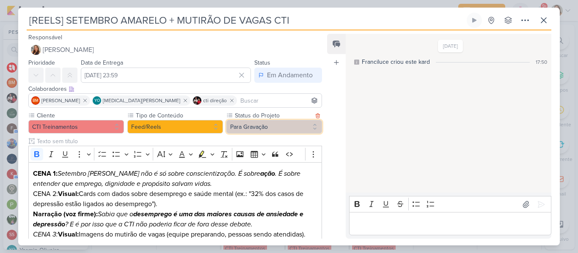
click at [259, 127] on button "Para Gravação" at bounding box center [274, 127] width 96 height 14
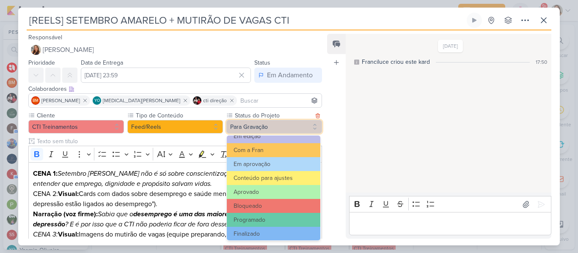
scroll to position [96, 0]
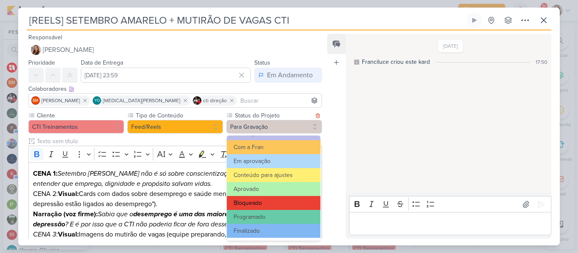
click at [303, 208] on button "Bloqueado" at bounding box center [274, 203] width 94 height 14
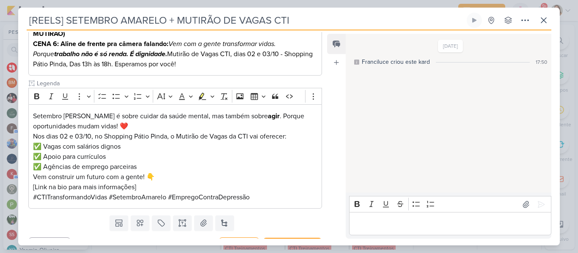
scroll to position [269, 0]
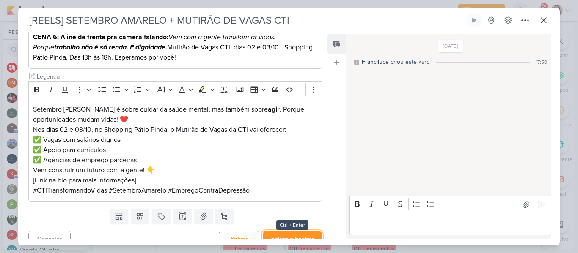
click at [313, 234] on button "Salvar e Fechar" at bounding box center [292, 239] width 59 height 16
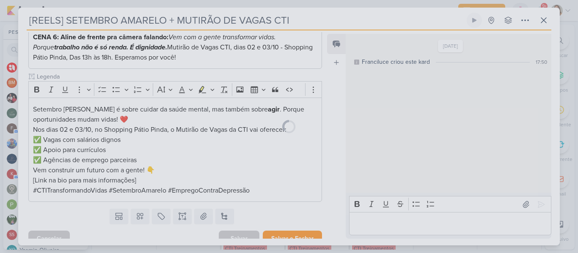
scroll to position [268, 0]
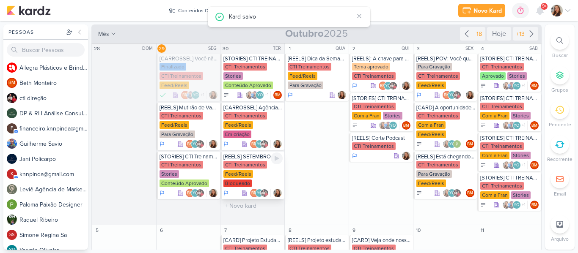
click at [236, 154] on div "[REELS] SETEMBRO AMARELO + MUTIRÃO DE VAGAS CTI" at bounding box center [252, 157] width 59 height 7
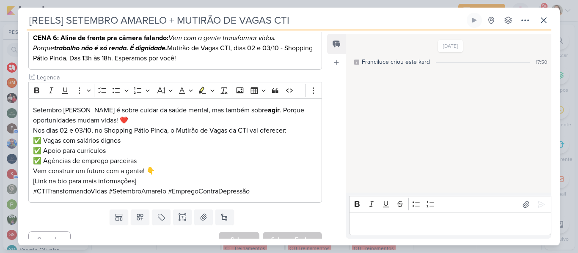
click at [319, 128] on div "Cliente CTI Treinamentos Tipo de Conteúdo" at bounding box center [171, 24] width 307 height 363
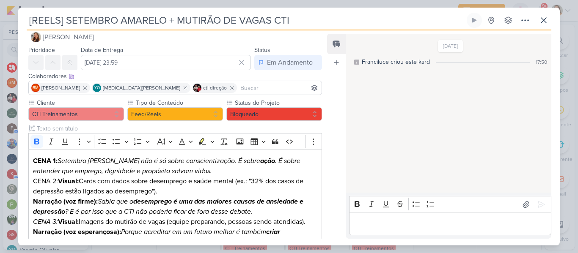
scroll to position [12, 0]
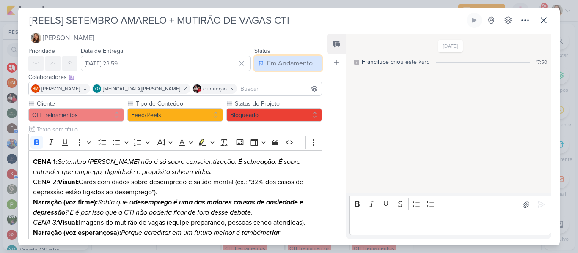
click at [305, 61] on div "Em Andamento" at bounding box center [290, 63] width 46 height 10
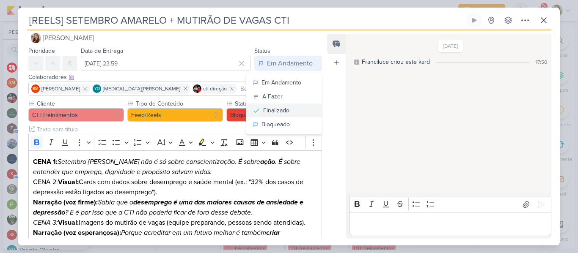
click at [287, 111] on button "Finalizado" at bounding box center [283, 111] width 75 height 14
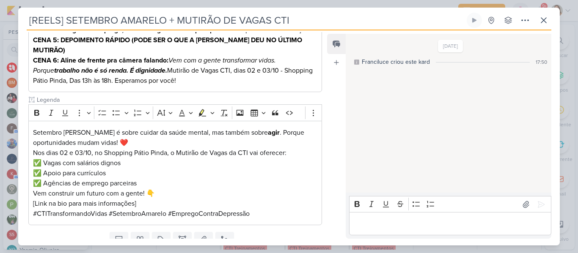
scroll to position [269, 0]
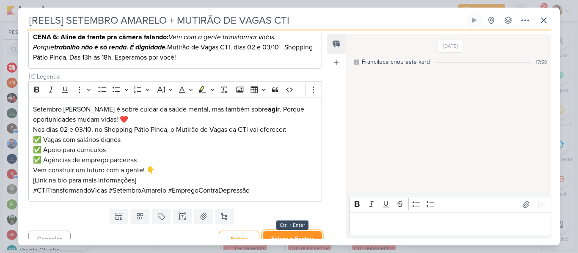
click at [309, 232] on button "Salvar e Fechar" at bounding box center [292, 239] width 59 height 16
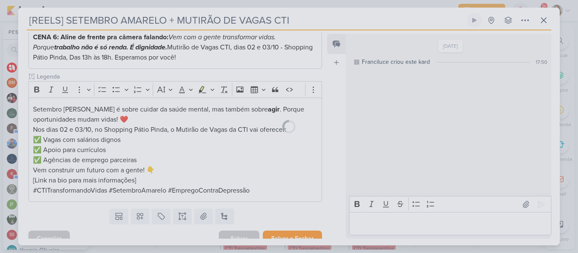
scroll to position [268, 0]
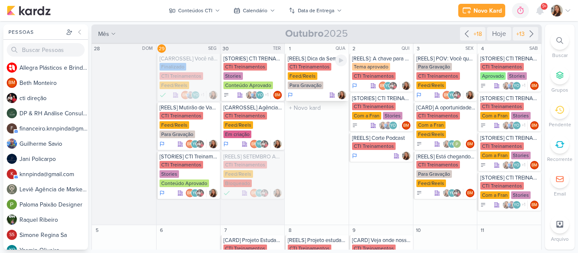
click at [305, 80] on div "Feed/Reels" at bounding box center [303, 76] width 30 height 8
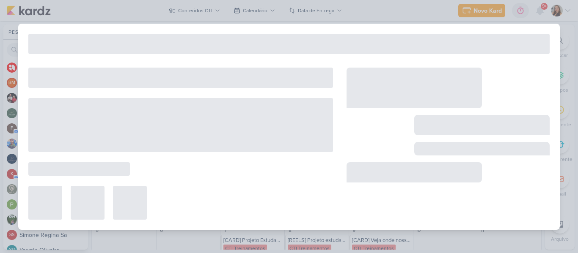
type input "[REELS] Dica da Semana - setembro amarelo"
type input "[DATE] 23:59"
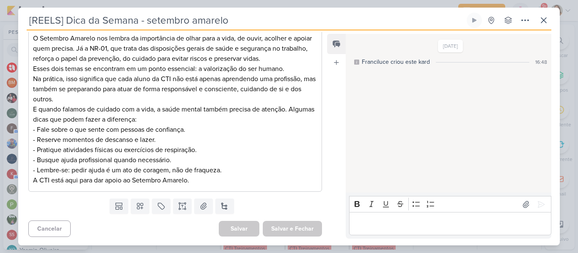
scroll to position [0, 0]
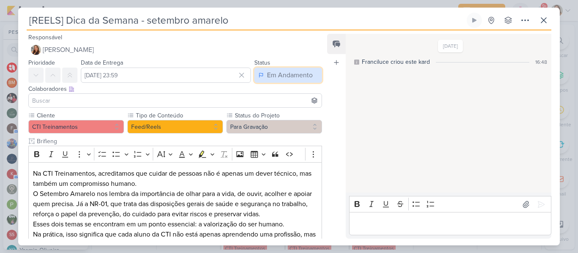
click at [298, 77] on div "Em Andamento" at bounding box center [290, 75] width 46 height 10
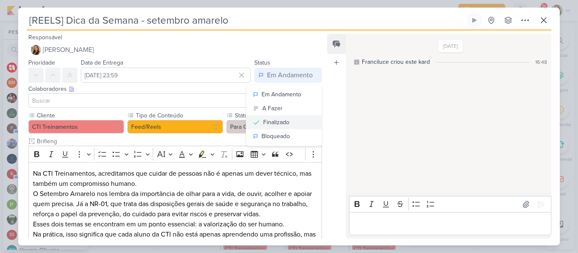
click at [286, 120] on button "Finalizado" at bounding box center [283, 123] width 75 height 14
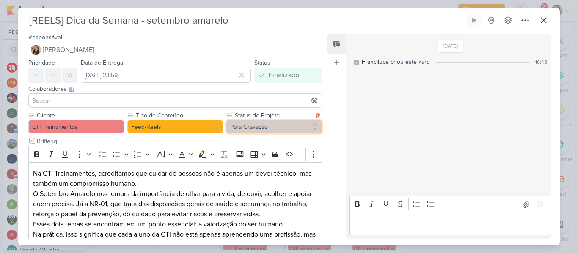
click at [247, 132] on button "Para Gravação" at bounding box center [274, 127] width 96 height 14
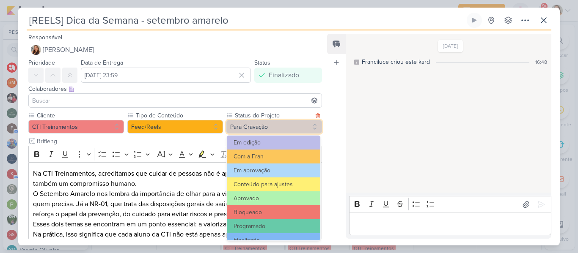
scroll to position [96, 0]
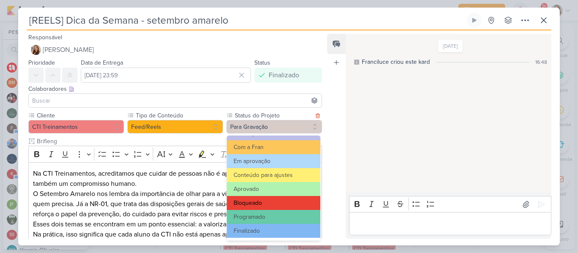
click at [292, 205] on button "Bloqueado" at bounding box center [274, 203] width 94 height 14
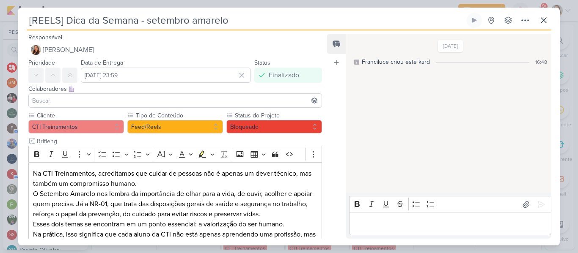
scroll to position [156, 0]
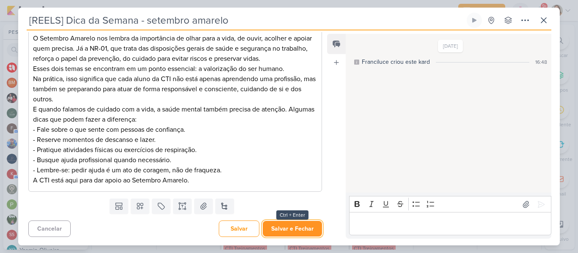
click at [305, 225] on button "Salvar e Fechar" at bounding box center [292, 229] width 59 height 16
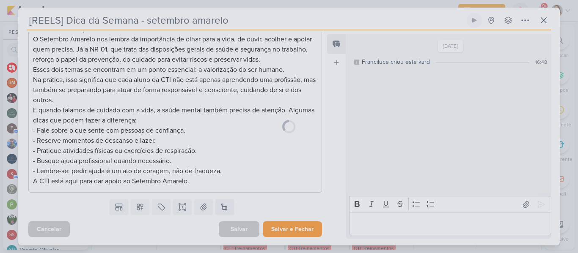
scroll to position [155, 0]
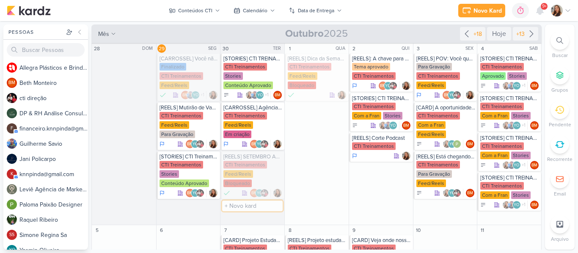
click at [263, 201] on input "text" at bounding box center [252, 206] width 61 height 11
click at [249, 201] on input "[" at bounding box center [252, 206] width 61 height 11
type input "[REELS]"
click at [432, 19] on div "Novo Kard Ctrl + k 0h0m Sessão desligada... Hoje 0h0m Semana 0h0m Mês 0h0m" at bounding box center [289, 10] width 565 height 21
click at [365, 19] on div "Novo Kard Ctrl + k 0h0m Sessão desligada... Hoje 0h0m Semana 0h0m Mês 0h0m" at bounding box center [289, 10] width 565 height 21
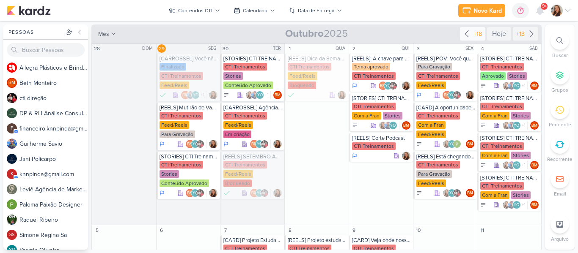
click at [472, 35] on div "+18" at bounding box center [478, 34] width 12 height 9
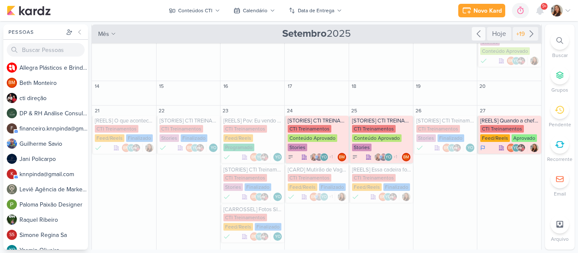
scroll to position [135, 0]
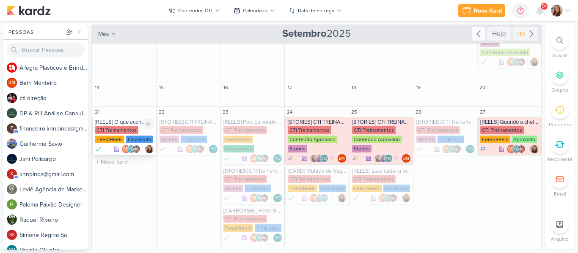
click at [136, 133] on div "CTI Treinamentos" at bounding box center [117, 131] width 44 height 8
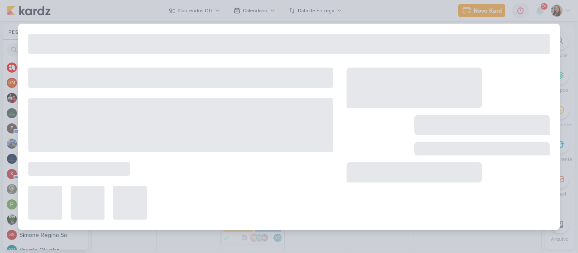
type input "[REELS] O que aconteceu?"
type input "[DATE] 23:59"
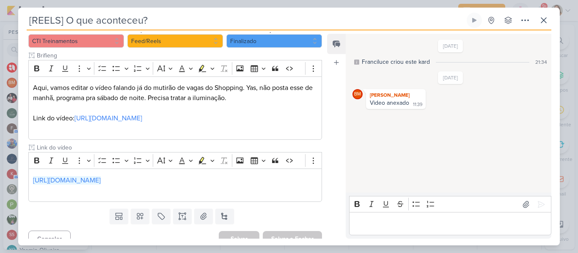
scroll to position [94, 0]
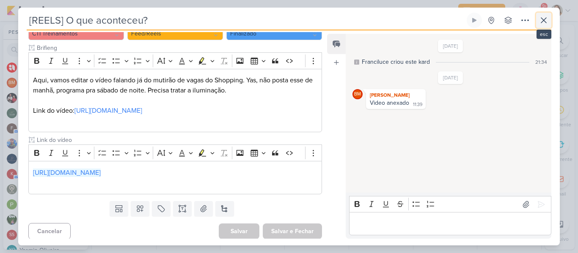
click at [542, 19] on icon at bounding box center [543, 20] width 5 height 5
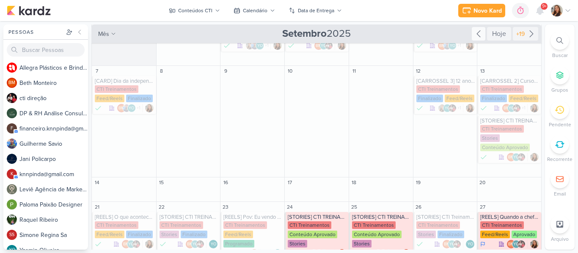
scroll to position [39, 0]
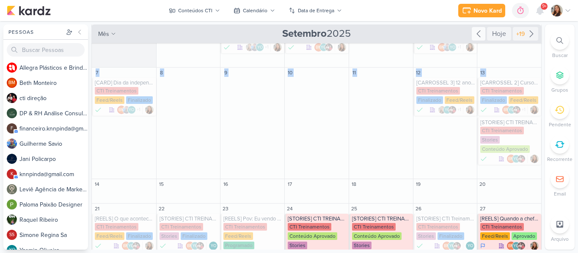
drag, startPoint x: 543, startPoint y: 82, endPoint x: 541, endPoint y: 69, distance: 13.2
click at [541, 69] on div "Pessoas [GEOGRAPHIC_DATA] A l l e g r a P l á s t i c o s e B r i n d e s P e r…" at bounding box center [289, 138] width 578 height 226
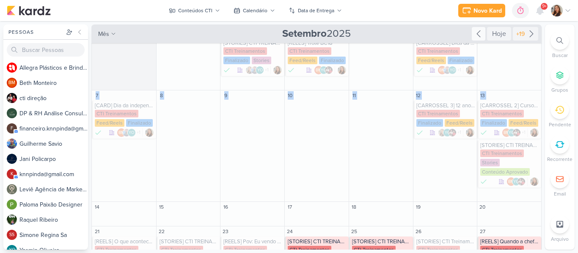
scroll to position [14, 0]
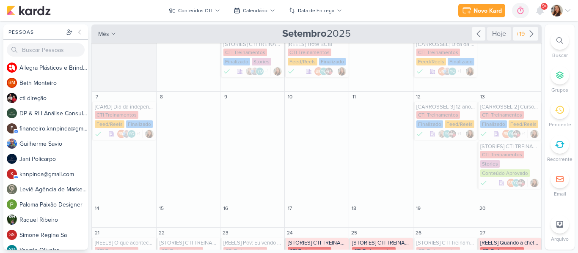
click at [518, 37] on div "+19" at bounding box center [521, 34] width 12 height 9
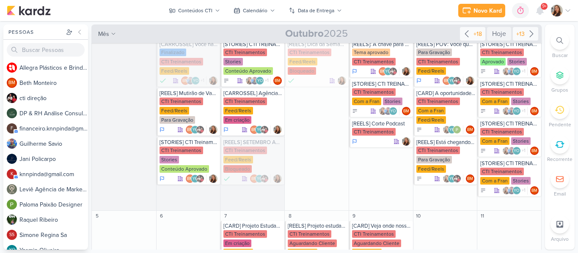
click at [526, 29] on icon at bounding box center [531, 34] width 10 height 10
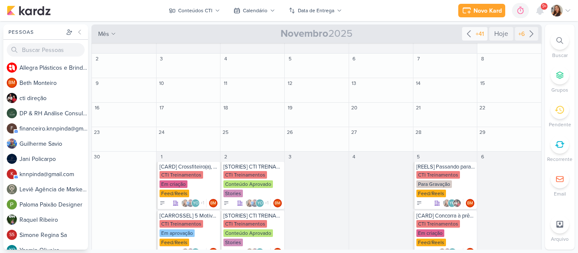
click at [469, 35] on icon at bounding box center [469, 34] width 10 height 10
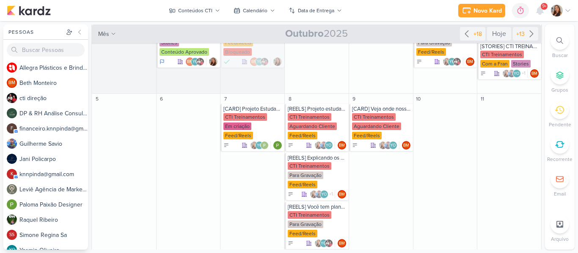
scroll to position [136, 0]
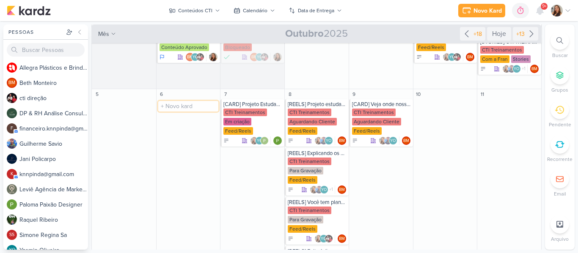
click at [165, 104] on input "text" at bounding box center [188, 106] width 61 height 11
type input "[YOUTUBE]"
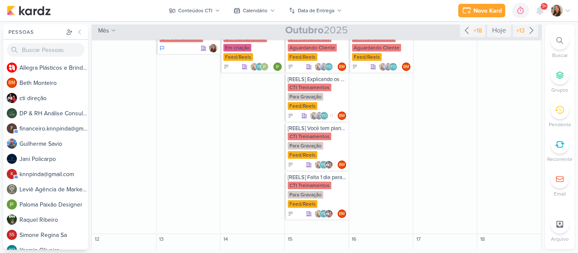
scroll to position [268, 0]
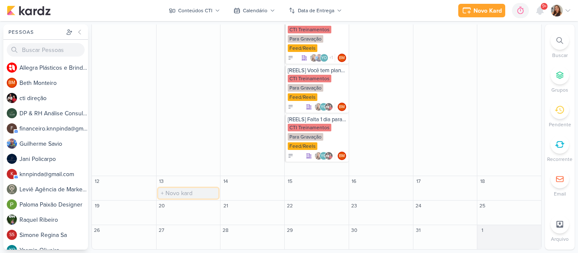
click at [179, 193] on input "text" at bounding box center [188, 193] width 61 height 11
type input "[YOUTUBE]"
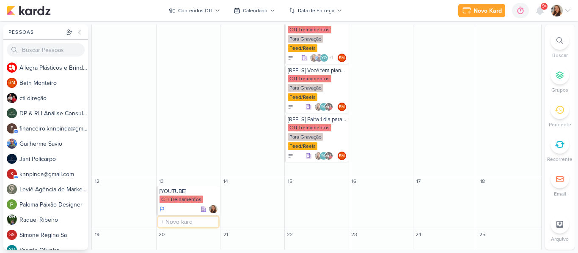
click at [176, 217] on input "text" at bounding box center [188, 222] width 61 height 11
click at [178, 243] on input "text" at bounding box center [188, 247] width 61 height 11
type input "[YOUTUBE]"
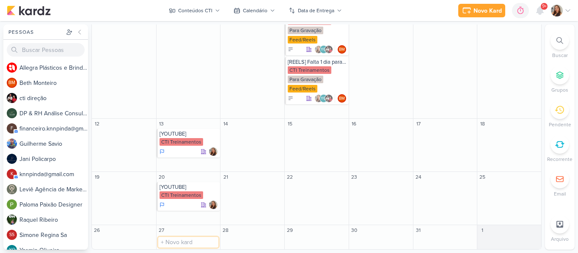
click at [175, 242] on input "text" at bounding box center [188, 242] width 61 height 11
type input "[YOUTUBE]"
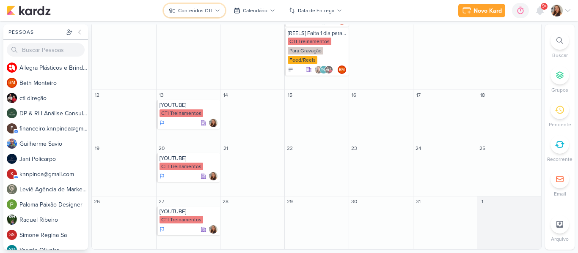
click at [200, 7] on div "Conteúdos CTI" at bounding box center [195, 11] width 34 height 8
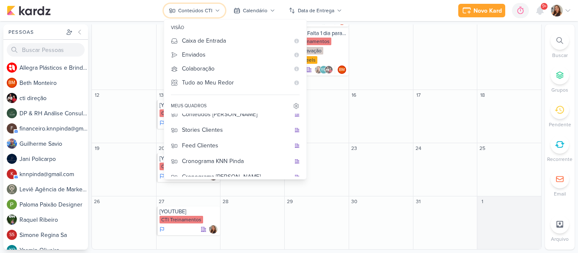
scroll to position [109, 0]
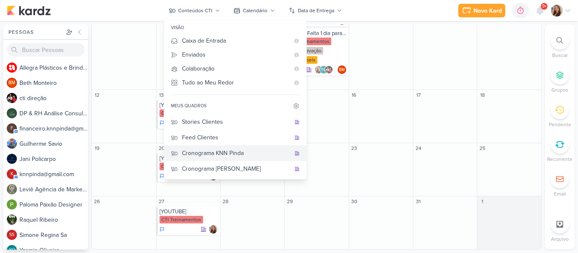
click at [226, 153] on div "Cronograma KNN Pinda" at bounding box center [236, 153] width 108 height 9
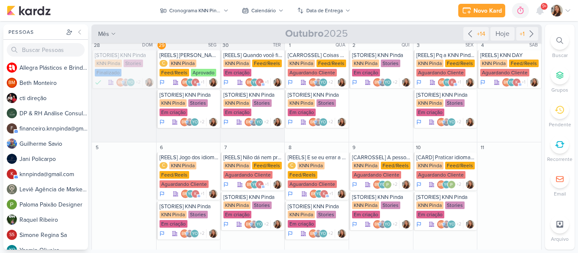
scroll to position [0, 0]
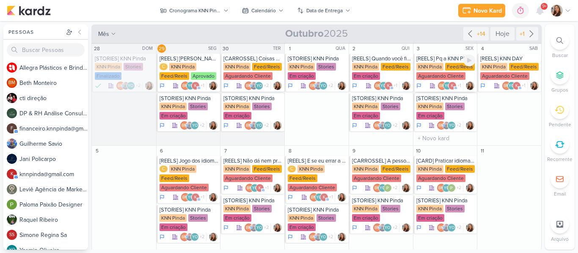
click at [449, 59] on div "[REELS] Pq a KNN Pinda é a melhor!" at bounding box center [445, 58] width 59 height 7
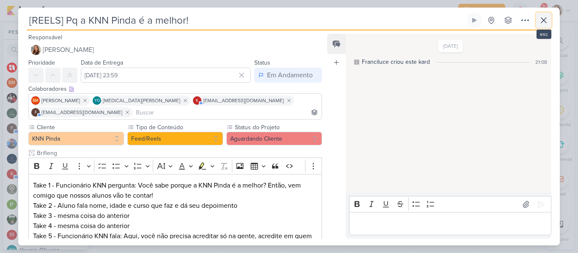
click at [546, 18] on icon at bounding box center [543, 20] width 5 height 5
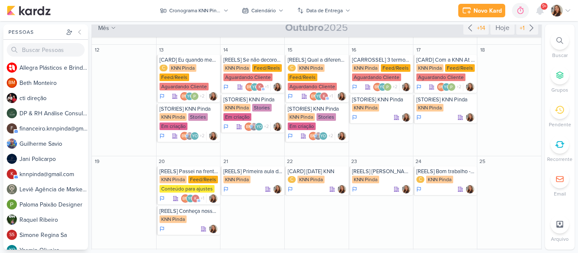
scroll to position [209, 0]
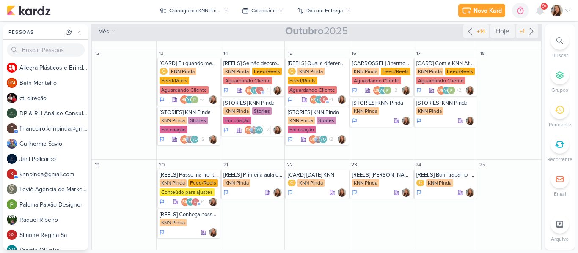
click at [540, 156] on div "Pessoas [GEOGRAPHIC_DATA] A l l e g r a P l á s t i c o s e B r i n d e s P e r…" at bounding box center [289, 138] width 578 height 226
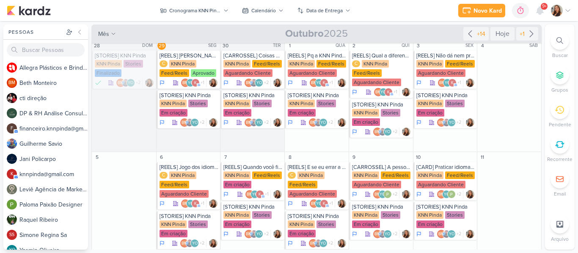
scroll to position [0, 0]
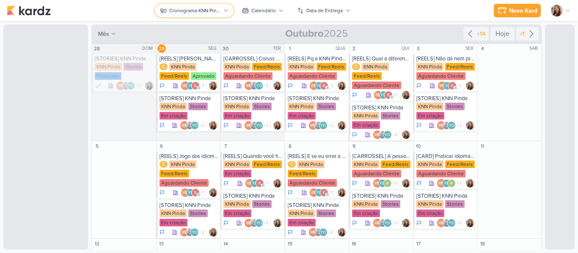
click at [212, 16] on button "Cronograma KNN Pinda" at bounding box center [194, 11] width 78 height 14
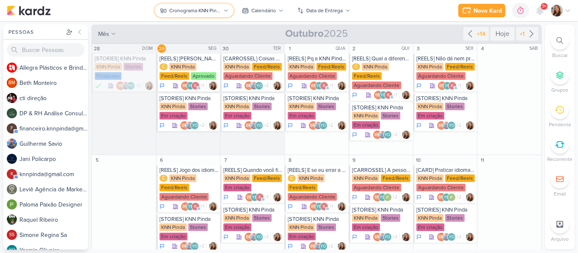
click at [224, 11] on icon at bounding box center [225, 10] width 5 height 5
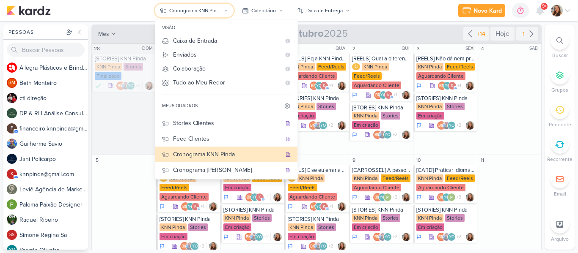
scroll to position [109, 0]
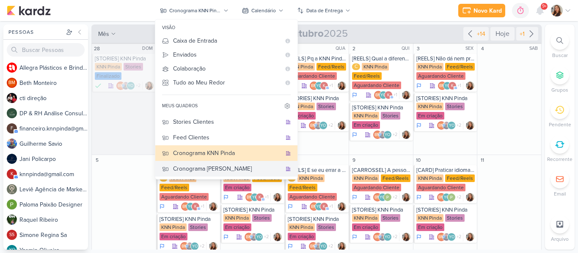
click at [242, 171] on div "Cronograma [PERSON_NAME]" at bounding box center [227, 169] width 108 height 9
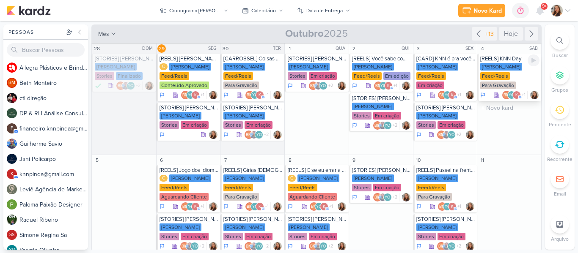
click at [492, 66] on div "[PERSON_NAME]" at bounding box center [501, 67] width 42 height 8
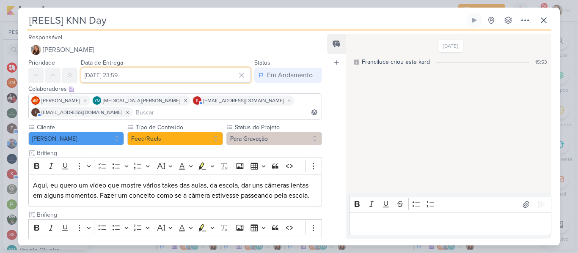
click at [164, 74] on input "4 de outubro de 2025 às 23:59" at bounding box center [166, 75] width 170 height 15
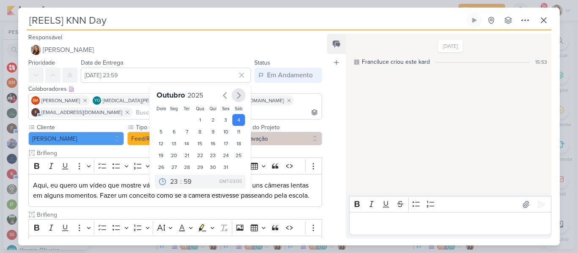
click at [237, 97] on icon "button" at bounding box center [238, 96] width 3 height 6
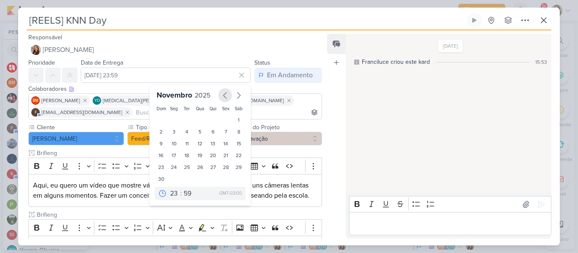
click at [227, 97] on button "button" at bounding box center [225, 95] width 14 height 14
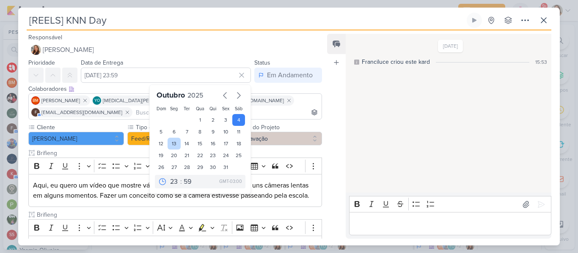
click at [172, 147] on div "13" at bounding box center [174, 144] width 13 height 12
type input "13 de outubro de 2025 às 23:59"
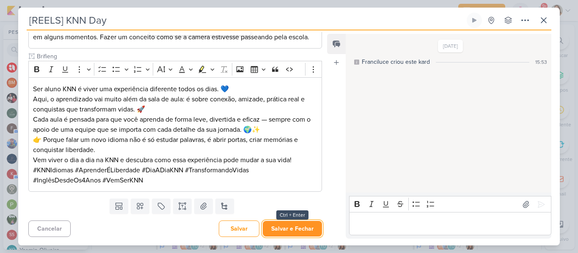
click at [292, 225] on button "Salvar e Fechar" at bounding box center [292, 229] width 59 height 16
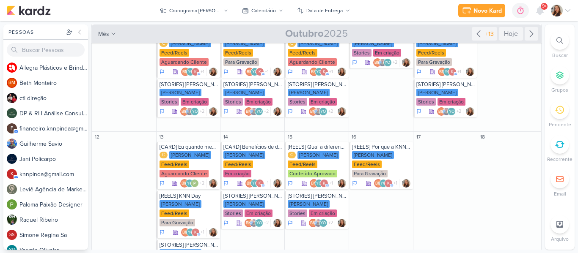
scroll to position [114, 0]
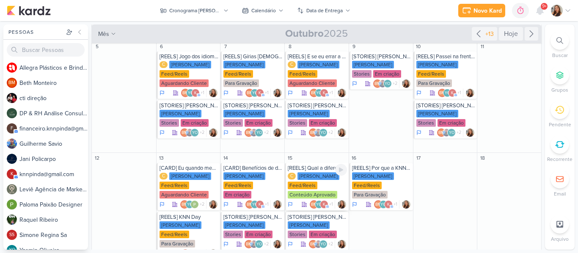
click at [327, 185] on div "C KNN Moreira Feed/Reels Conteúdo Aprovado" at bounding box center [317, 186] width 59 height 27
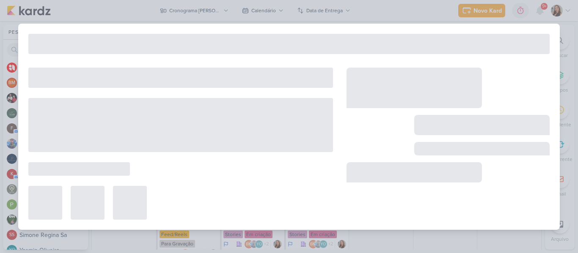
type input "[REELS] Qual a diferença de It's e Its? - cópia"
type input "15 de outubro de 2025 às 23:59"
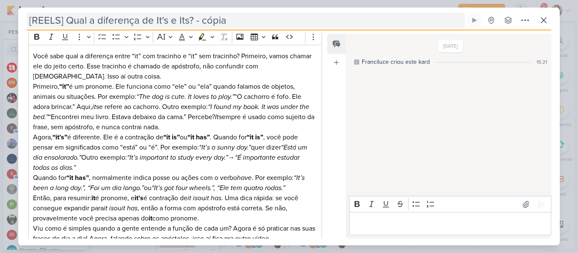
scroll to position [6, 0]
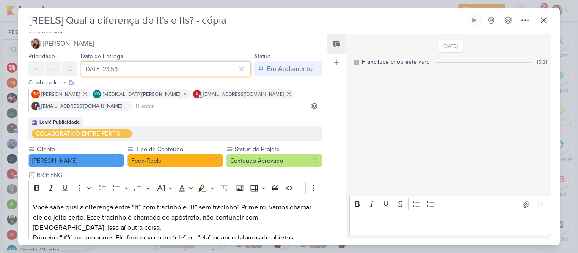
click at [161, 70] on input "15 de outubro de 2025 às 23:59" at bounding box center [166, 68] width 170 height 15
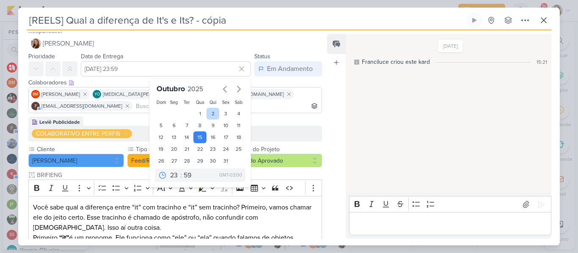
click at [212, 113] on div "2" at bounding box center [213, 114] width 13 height 12
type input "[DATE] 23:59"
click at [319, 116] on div "Colaboradores Este kard pode ser visível a usuários da sua organização Este kar…" at bounding box center [171, 97] width 307 height 40
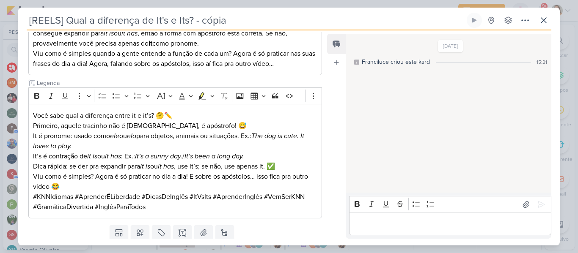
scroll to position [360, 0]
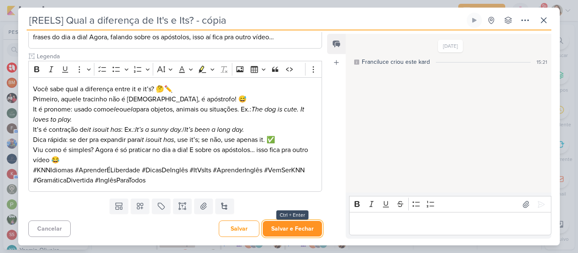
click at [302, 227] on button "Salvar e Fechar" at bounding box center [292, 229] width 59 height 16
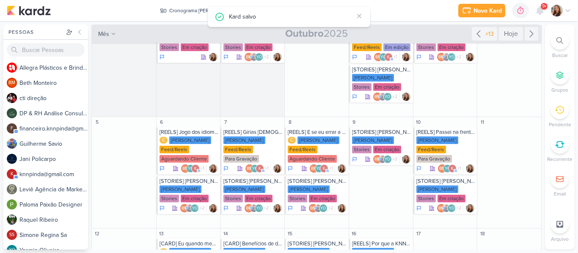
scroll to position [0, 0]
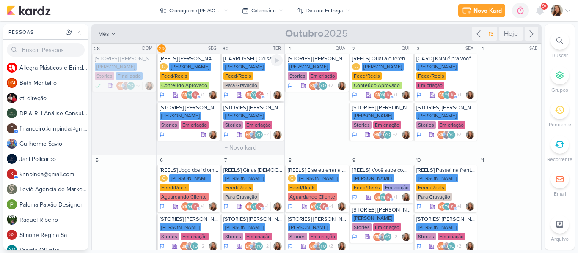
click at [256, 67] on div "KNN Moreira Feed/Reels Para Gravação" at bounding box center [252, 76] width 59 height 27
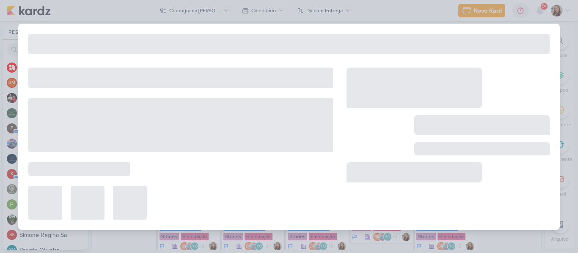
type input "[CARROSSEL] Coisas que só fazem sentido na KNN Moreira"
type input "[DATE] 23:59"
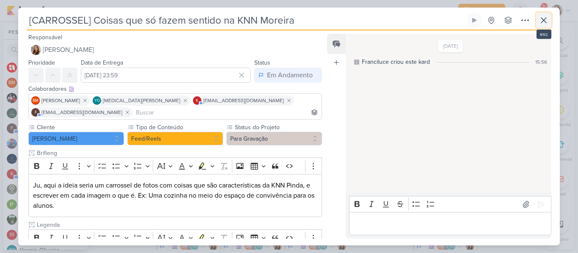
click at [544, 22] on icon at bounding box center [544, 20] width 10 height 10
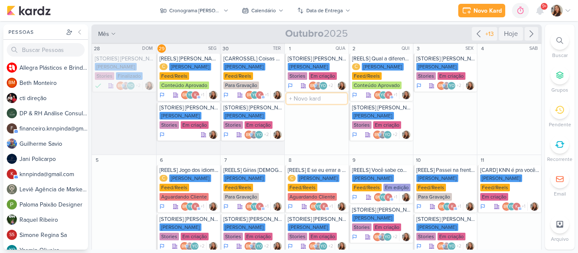
click at [306, 102] on input "text" at bounding box center [316, 99] width 61 height 11
type input "[CARD] KNN MONTH"
click at [313, 103] on div "[PERSON_NAME]" at bounding box center [309, 107] width 42 height 8
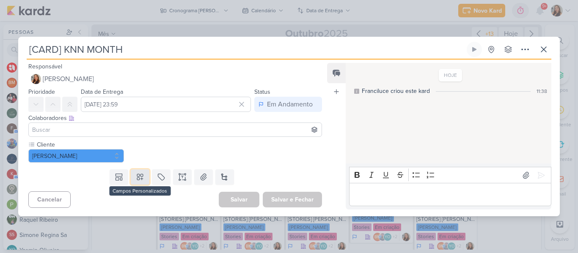
click at [133, 177] on button at bounding box center [140, 177] width 19 height 15
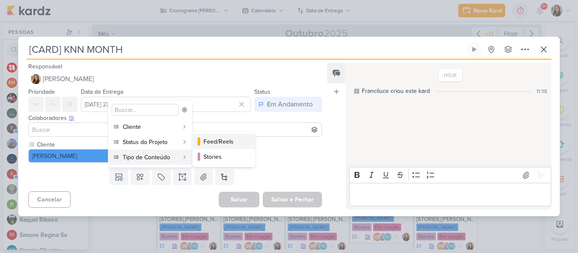
click at [207, 145] on div "Feed/Reels" at bounding box center [224, 142] width 41 height 9
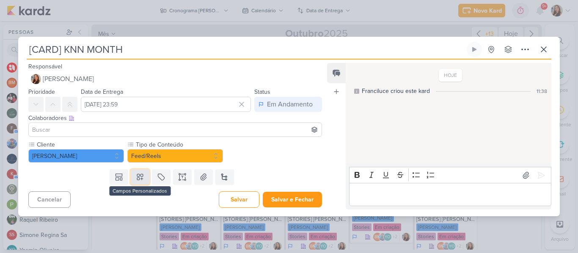
click at [142, 176] on icon at bounding box center [140, 177] width 8 height 8
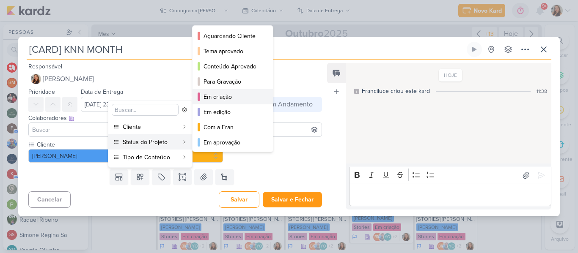
click at [207, 97] on div "Em criação" at bounding box center [233, 97] width 59 height 9
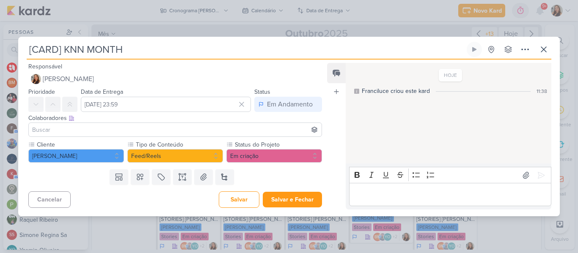
click at [201, 127] on input at bounding box center [174, 130] width 289 height 10
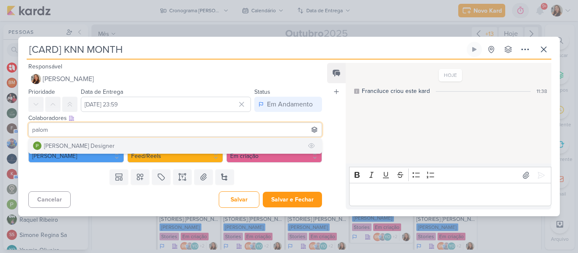
type input "palom"
click at [200, 140] on button "Paloma Paixão Designer" at bounding box center [175, 145] width 293 height 15
type input "yasm"
click at [190, 140] on button "YO Yasmin Oliveira" at bounding box center [175, 145] width 293 height 15
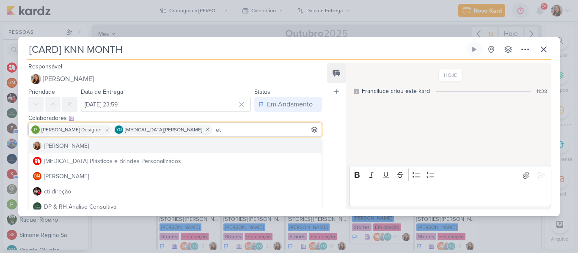
type input "e"
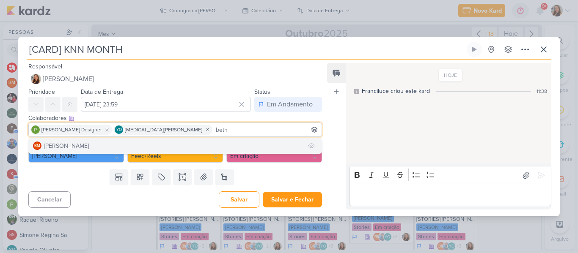
type input "beth"
click at [189, 142] on button "BM Beth Monteiro" at bounding box center [175, 145] width 293 height 15
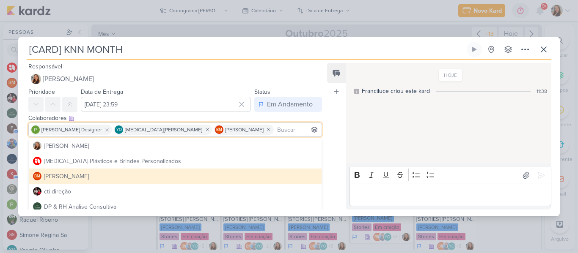
click at [352, 115] on div "HOJE Franciluce criou este kard 11:38" at bounding box center [448, 114] width 205 height 100
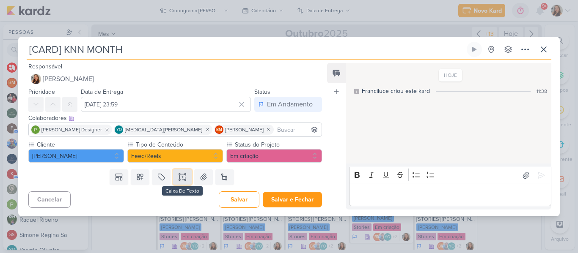
click at [182, 172] on button at bounding box center [182, 177] width 19 height 15
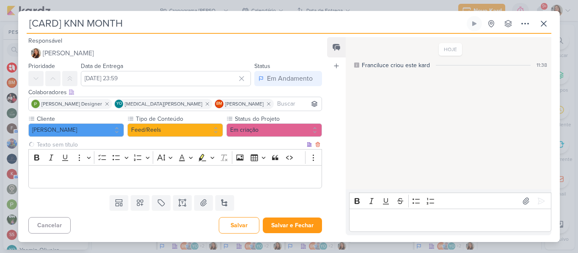
click at [162, 143] on input "text" at bounding box center [170, 144] width 270 height 9
type input "Brifieng"
click at [205, 173] on p "Editor editing area: main" at bounding box center [175, 177] width 284 height 10
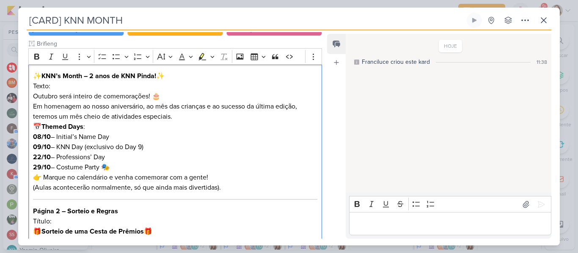
scroll to position [96, 0]
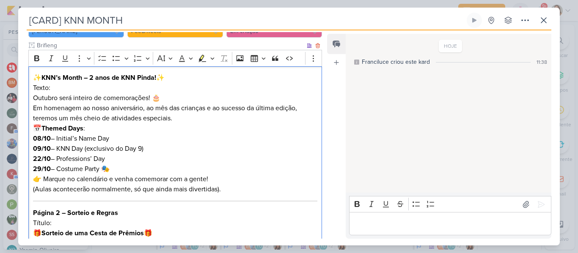
click at [178, 106] on p "Texto: Outubro será inteiro de comemorações! 🎂 Em homenagem ao nosso aniversári…" at bounding box center [175, 103] width 284 height 41
click at [155, 79] on strong "KNN’s Month – 2 anos de KNN Pinda!" at bounding box center [98, 78] width 115 height 8
click at [44, 78] on strong "KNN’s Month – 2 anos de KNN Moreira!" at bounding box center [108, 78] width 135 height 8
click at [171, 77] on p "KNN’s Month – 2 anos de KNN Moreira! ✨" at bounding box center [175, 78] width 284 height 10
drag, startPoint x: 34, startPoint y: 88, endPoint x: 52, endPoint y: 88, distance: 18.2
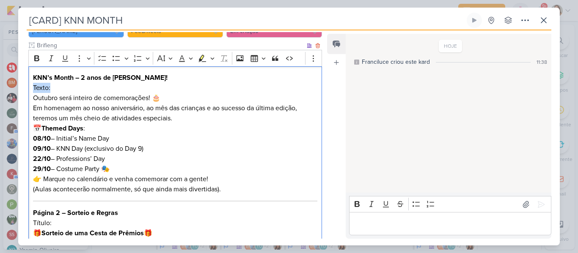
click at [52, 88] on p "Texto: Outubro será inteiro de comemorações! 🎂 Em homenagem ao nosso aniversári…" at bounding box center [175, 103] width 284 height 41
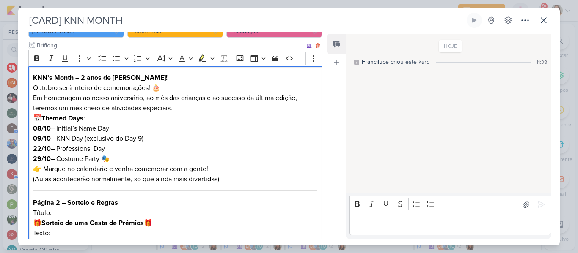
click at [73, 89] on p "KNN’s Month – 2 anos de KNN Moreira! Outubro será inteiro de comemorações! 🎂 Em…" at bounding box center [175, 93] width 284 height 41
click at [147, 89] on p "KNN’s Month – 2 anos de KNN Moreira! Outubro inteiro de comemorações! 🎂 Em home…" at bounding box center [175, 93] width 284 height 41
click at [94, 100] on p "KNN’s Month – 2 anos de KNN Moreira! Outubro inteiro de comemorações! Em homena…" at bounding box center [175, 93] width 284 height 41
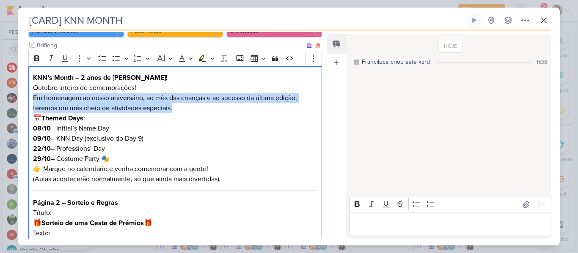
drag, startPoint x: 32, startPoint y: 96, endPoint x: 193, endPoint y: 112, distance: 161.2
click at [193, 112] on div "KNN’s Month – 2 anos de KNN Moreira! Outubro inteiro de comemorações! Em homena…" at bounding box center [175, 196] width 294 height 260
click at [193, 112] on p "KNN’s Month – 2 anos de KNN Moreira! Outubro inteiro de comemorações! Em homena…" at bounding box center [175, 93] width 284 height 41
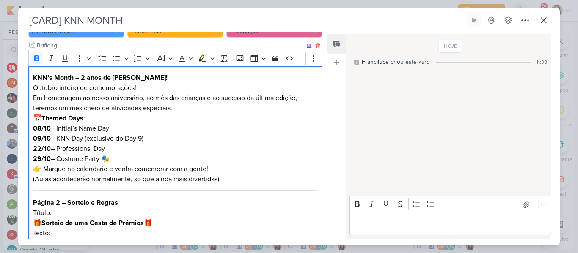
click at [83, 122] on strong "Themed Days" at bounding box center [62, 118] width 42 height 8
click at [57, 128] on p "08/10 – Initial’s Name Day" at bounding box center [175, 129] width 284 height 10
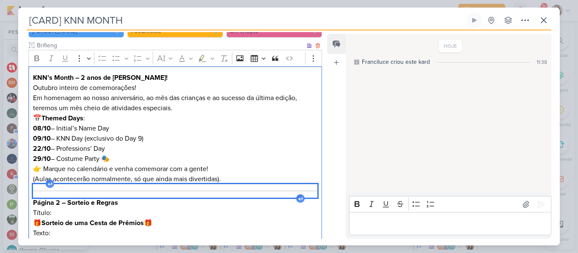
click at [55, 195] on div "Editor editing area: main" at bounding box center [175, 192] width 284 height 14
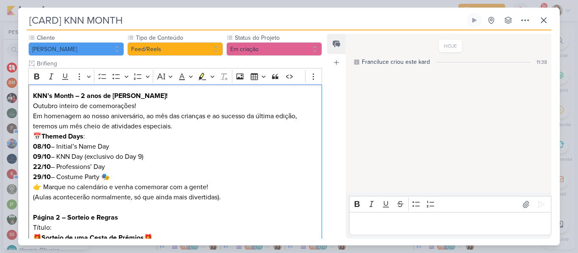
scroll to position [100, 0]
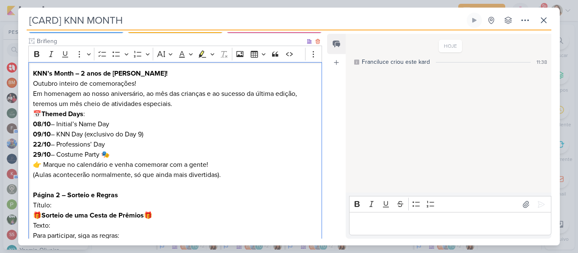
click at [168, 106] on p "KNN’s Month – 2 anos de KNN Moreira! Outubro inteiro de comemorações! Em homena…" at bounding box center [175, 89] width 284 height 41
click at [180, 106] on p "KNN’s Month – 2 anos de KNN Moreira! Outubro inteiro de comemorações! Em homena…" at bounding box center [175, 89] width 284 height 41
click at [83, 114] on strong "Themed Days" at bounding box center [62, 114] width 42 height 8
click at [149, 147] on p "22/10 – Professions’ Day" at bounding box center [175, 145] width 284 height 10
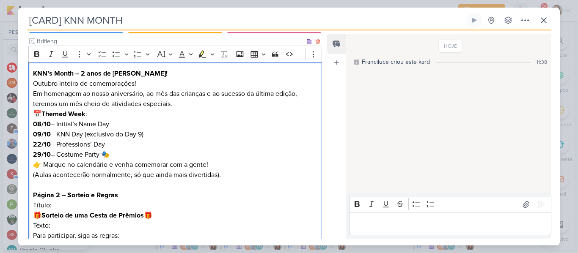
click at [155, 146] on p "22/10 – Professions’ Day" at bounding box center [175, 145] width 284 height 10
drag, startPoint x: 58, startPoint y: 124, endPoint x: 33, endPoint y: 125, distance: 25.0
click at [33, 125] on p "08/10 – Initial’s Name Day" at bounding box center [175, 124] width 284 height 10
click at [35, 124] on strong "!° semana" at bounding box center [48, 124] width 30 height 8
click at [64, 126] on p "1° semana Initial’s Name Day" at bounding box center [175, 124] width 284 height 10
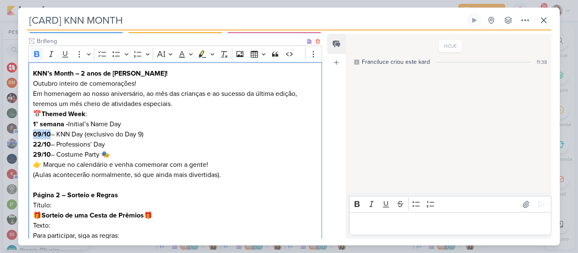
drag, startPoint x: 49, startPoint y: 133, endPoint x: 32, endPoint y: 134, distance: 17.4
click at [32, 134] on div "KNN’s Month – 2 anos de KNN Moreira! Outubro inteiro de comemorações! Em homena…" at bounding box center [175, 190] width 294 height 257
drag, startPoint x: 50, startPoint y: 144, endPoint x: 33, endPoint y: 145, distance: 16.9
click at [33, 145] on strong "22/10" at bounding box center [42, 144] width 18 height 8
drag, startPoint x: 52, startPoint y: 155, endPoint x: 33, endPoint y: 154, distance: 19.9
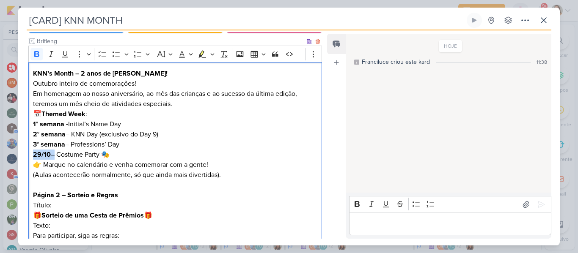
click at [33, 154] on p "29/10 – Costume Party 🎭" at bounding box center [175, 155] width 284 height 10
click at [54, 162] on p "👉 Marque no calendário e venha comemorar com a gente! (Aulas acontecerão normal…" at bounding box center [175, 170] width 284 height 20
click at [127, 154] on p "4° semana – Costume Party 🎭" at bounding box center [175, 155] width 284 height 10
click at [44, 166] on p "👉 Marque no calendário e venha comemorar com a gente! (Aulas acontecerão normal…" at bounding box center [175, 170] width 284 height 20
click at [113, 192] on strong "Página 2 – Sorteio e Regras" at bounding box center [75, 195] width 85 height 8
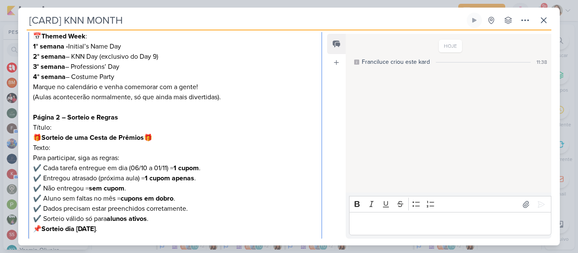
scroll to position [184, 0]
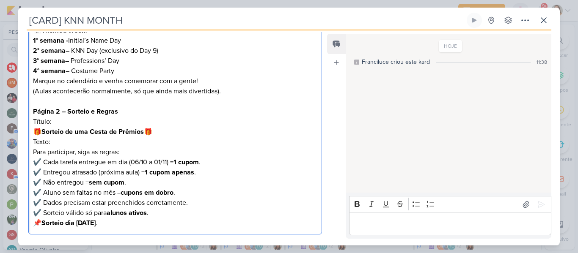
click at [148, 151] on p "Texto: Para participar, siga as regras:" at bounding box center [175, 147] width 284 height 20
click at [74, 126] on p "Título: 🎁 Sorteio de uma Cesta de Prêmios 🎁" at bounding box center [175, 127] width 284 height 20
click at [47, 105] on p "Editor editing area: main" at bounding box center [175, 101] width 284 height 10
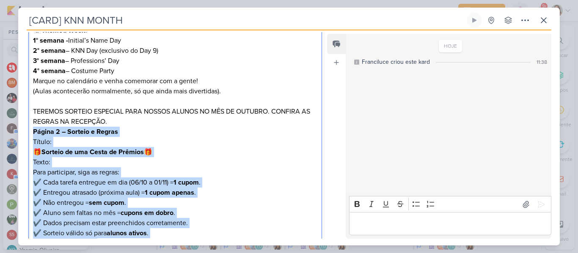
scroll to position [247, 0]
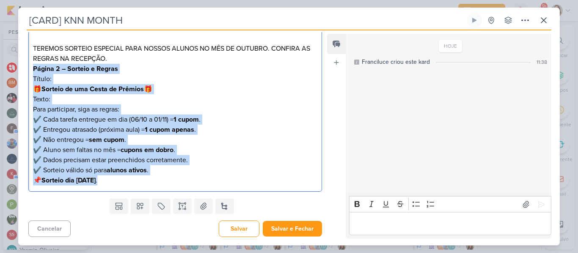
drag, startPoint x: 34, startPoint y: 130, endPoint x: 155, endPoint y: 188, distance: 134.0
click at [155, 188] on div "KNN’s Month – 2 anos de KNN Moreira! Outubro inteiro de comemorações! Em homena…" at bounding box center [175, 53] width 294 height 277
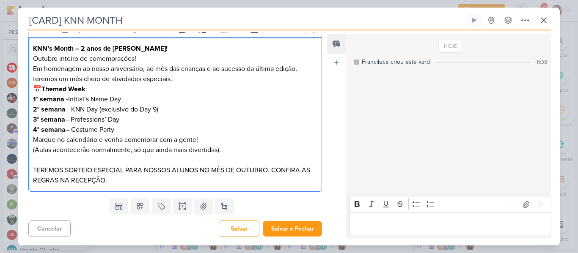
scroll to position [0, 0]
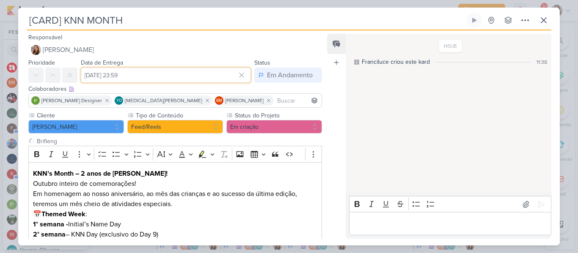
click at [208, 80] on input "[DATE] 23:59" at bounding box center [166, 75] width 170 height 15
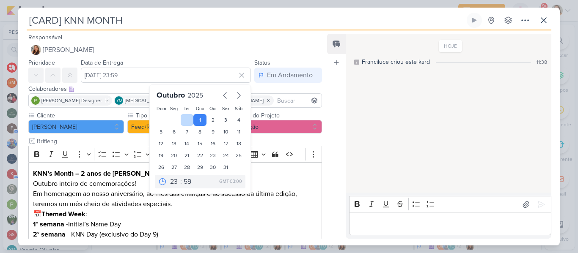
click at [185, 122] on div at bounding box center [187, 120] width 13 height 12
type input "[DATE] 23:59"
click at [321, 113] on div "Cliente KNN Moreira Tipo de Conteúdo" at bounding box center [171, 215] width 307 height 209
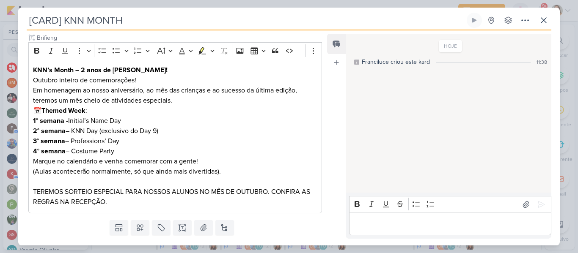
scroll to position [125, 0]
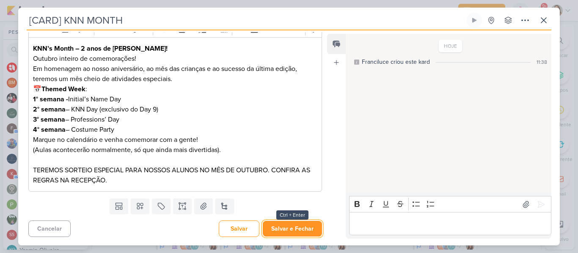
click at [294, 226] on button "Salvar e Fechar" at bounding box center [292, 229] width 59 height 16
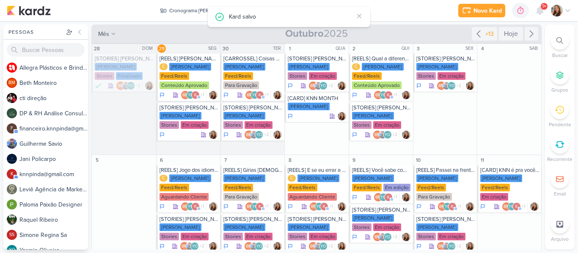
scroll to position [0, 0]
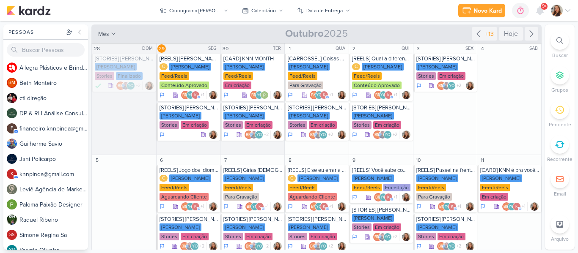
click at [367, 18] on div "Novo Kard Ctrl + k 0h0m Sessão desligada... Hoje 0h0m Semana 0h0m Mês 0h0m" at bounding box center [289, 10] width 565 height 21
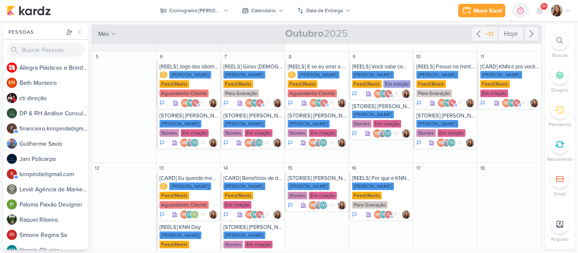
scroll to position [103, 0]
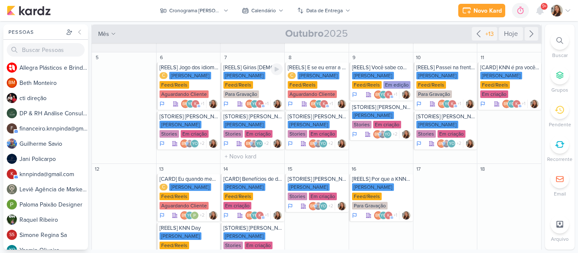
click at [256, 70] on div "[REELS] Gírias [DEMOGRAPHIC_DATA] para você arrasar!" at bounding box center [252, 67] width 59 height 7
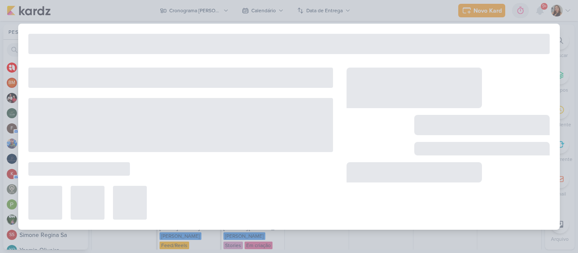
type input "[REELS] Gírias [DEMOGRAPHIC_DATA] para você arrasar!"
type input "7 de outubro de 2025 às 23:59"
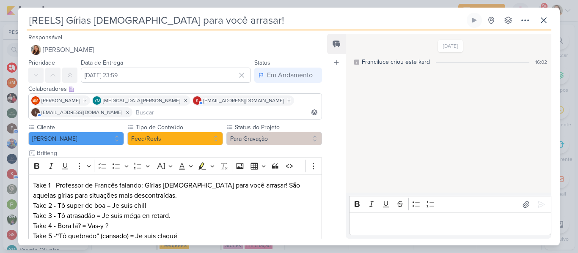
drag, startPoint x: 128, startPoint y: 19, endPoint x: 94, endPoint y: 22, distance: 34.4
click at [94, 22] on input "[REELS] Gírias [DEMOGRAPHIC_DATA] para você arrasar!" at bounding box center [246, 20] width 438 height 15
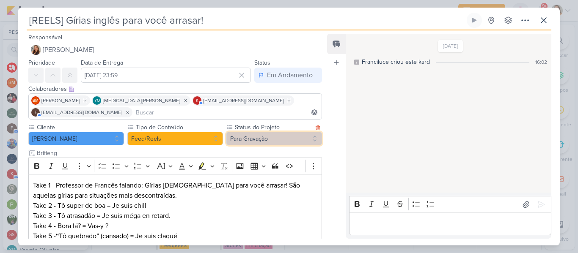
click at [252, 135] on button "Para Gravação" at bounding box center [274, 139] width 96 height 14
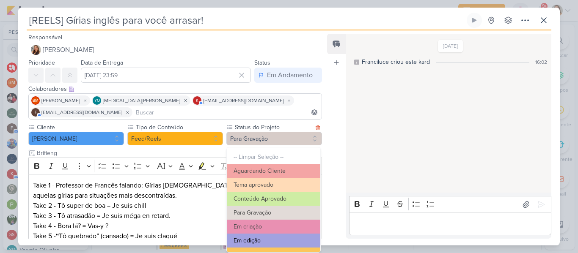
click at [262, 238] on button "Em edição" at bounding box center [274, 241] width 94 height 14
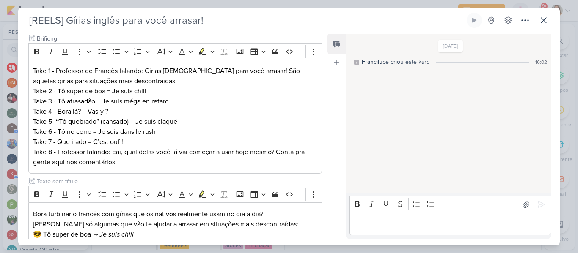
scroll to position [137, 0]
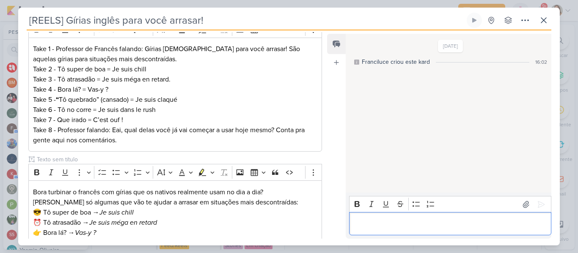
click at [373, 226] on p "Editor editing area: main" at bounding box center [449, 224] width 193 height 10
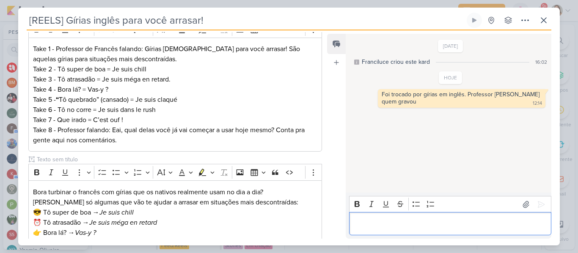
scroll to position [260, 0]
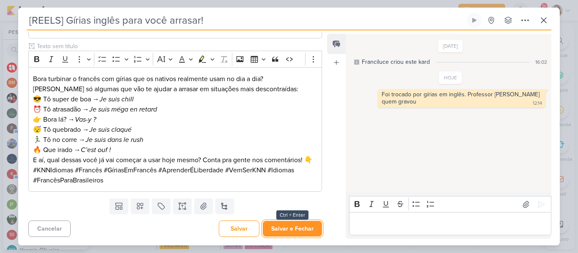
click at [283, 234] on button "Salvar e Fechar" at bounding box center [292, 229] width 59 height 16
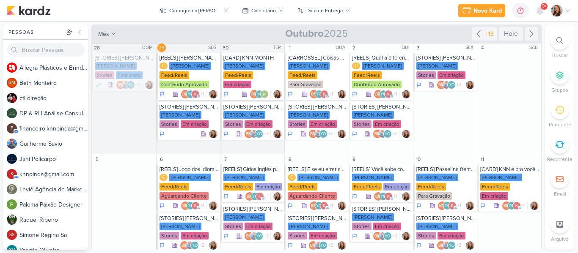
scroll to position [0, 0]
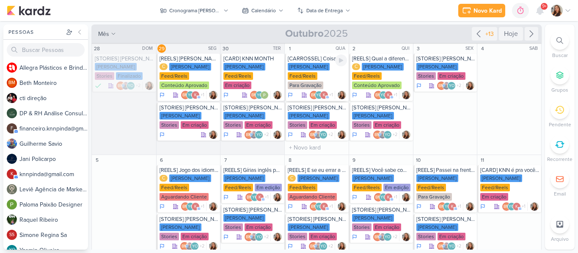
click at [300, 74] on div "Feed/Reels" at bounding box center [303, 76] width 30 height 8
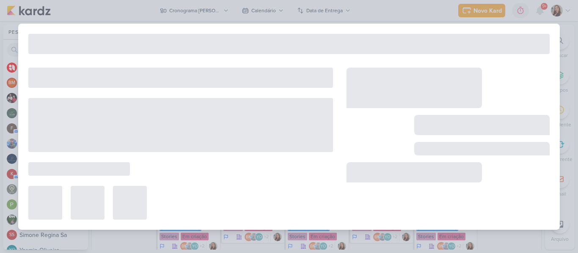
type input "[CARROSSEL] Coisas que só fazem sentido na KNN Moreira"
type input "[DATE] 23:59"
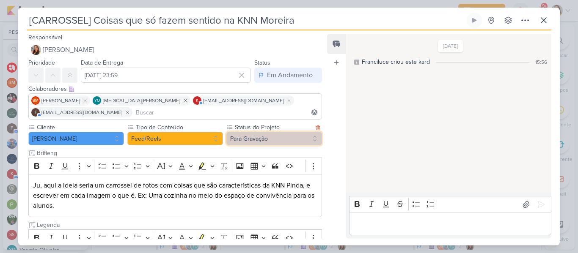
click at [233, 135] on button "Para Gravação" at bounding box center [274, 139] width 96 height 14
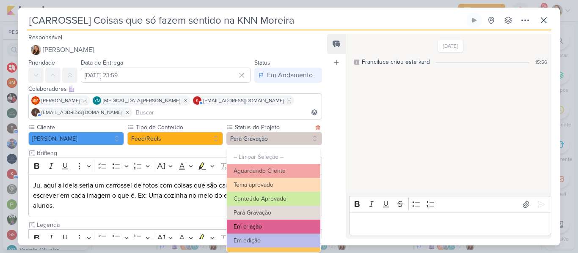
click at [244, 224] on button "Em criação" at bounding box center [274, 227] width 94 height 14
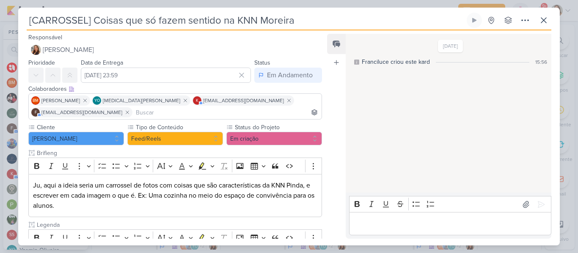
scroll to position [149, 0]
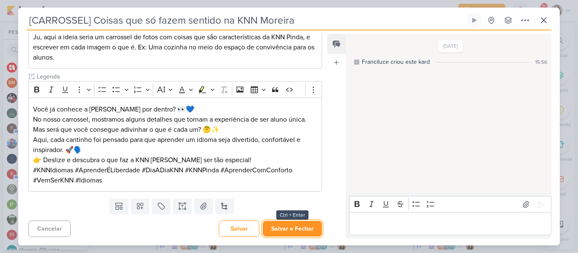
click at [294, 226] on button "Salvar e Fechar" at bounding box center [292, 229] width 59 height 16
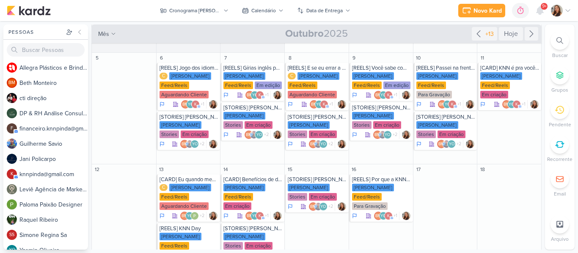
scroll to position [111, 0]
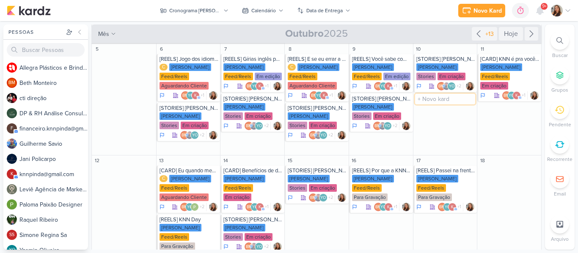
click at [438, 99] on input "text" at bounding box center [445, 99] width 61 height 11
type input "[CARROSSEL] Fotos dos alunos no KNN Day"
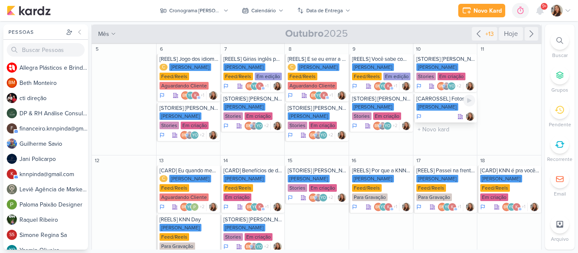
click at [424, 112] on div "[CARROSSEL] Fotos dos alunos no KNN Day KNN Moreira" at bounding box center [445, 108] width 64 height 29
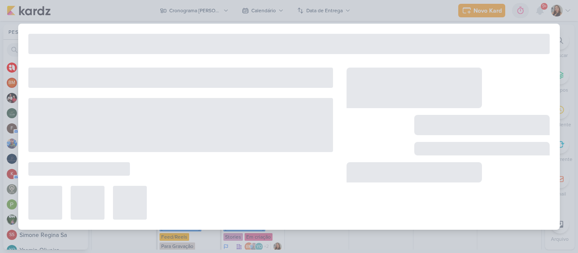
type input "[CARROSSEL] Fotos dos alunos no KNN Day"
type input "10 de outubro de 2025 às 23:59"
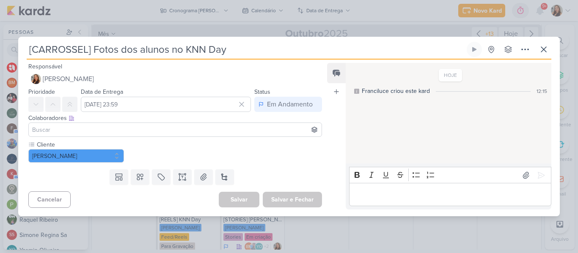
click at [239, 51] on input "[CARROSSEL] Fotos dos alunos no KNN Day" at bounding box center [246, 49] width 438 height 15
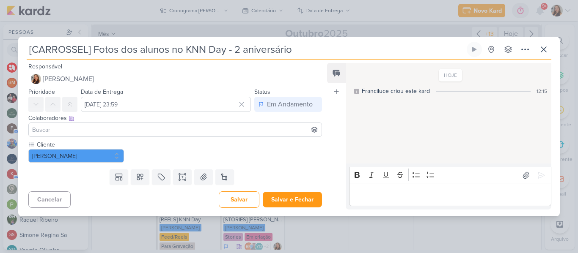
type input "[CARROSSEL] Fotos dos alunos no KNN Day - 2 aniversário"
click at [176, 131] on input at bounding box center [174, 130] width 289 height 10
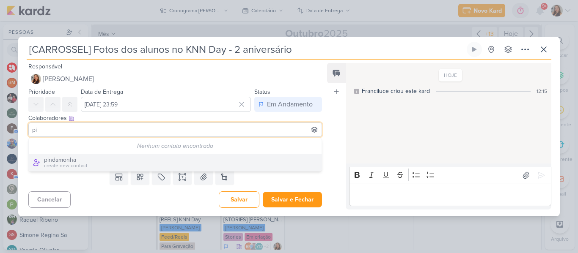
type input "p"
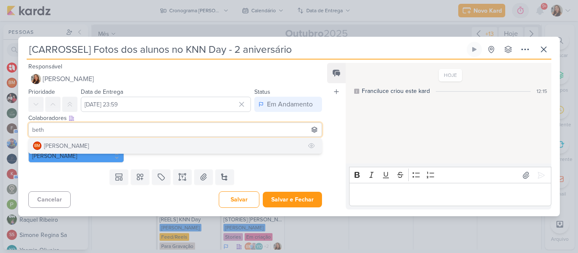
type input "beth"
click at [170, 145] on button "BM Beth Monteiro" at bounding box center [175, 145] width 293 height 15
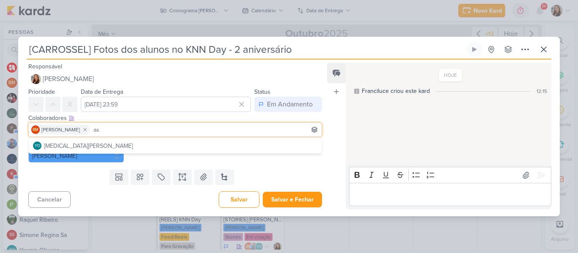
type input "a"
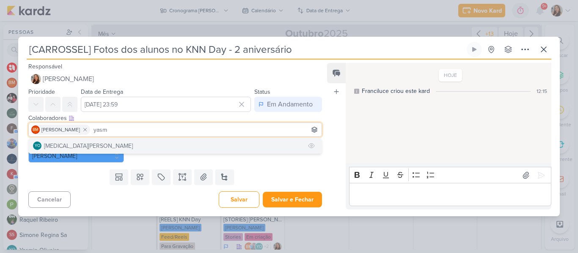
type input "yasm"
click at [155, 148] on button "YO Yasmin Oliveira" at bounding box center [175, 145] width 293 height 15
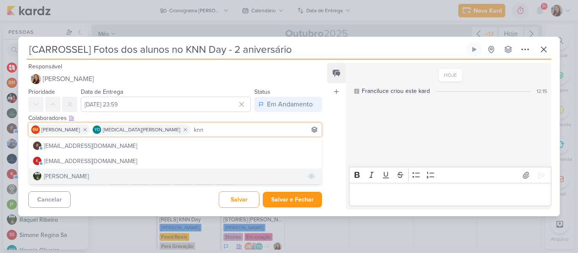
type input "knn"
click at [156, 172] on button "Raquel Ribeiro" at bounding box center [175, 176] width 293 height 15
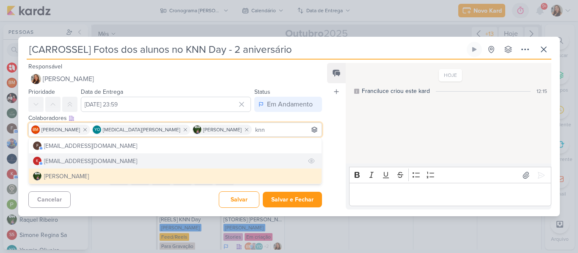
type input "knn"
click at [135, 164] on button "k knnpinda@gmail.com" at bounding box center [175, 161] width 293 height 15
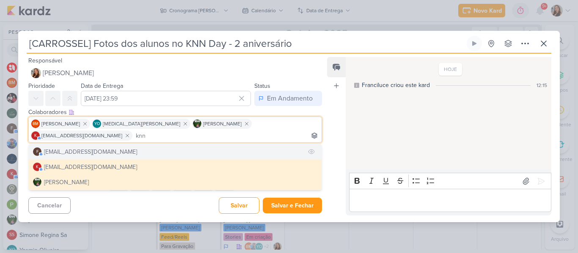
type input "knn"
click at [116, 148] on div "[EMAIL_ADDRESS][DOMAIN_NAME]" at bounding box center [90, 152] width 93 height 9
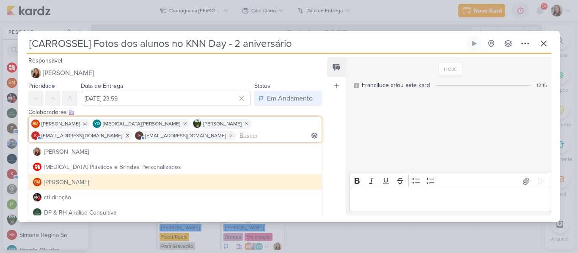
click at [318, 124] on div "BM Beth Monteiro YO Yasmin Oliveira Raquel Ribeiro" at bounding box center [175, 130] width 294 height 26
click at [328, 126] on div "Feed Atrelar email Solte o email para atrelar ao kard" at bounding box center [336, 136] width 19 height 159
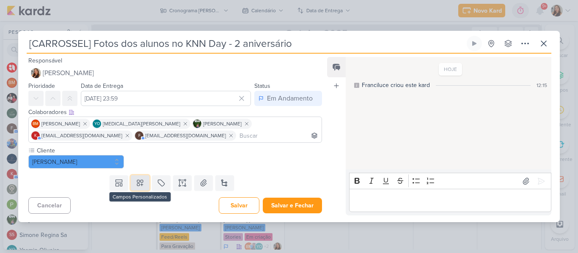
click at [136, 183] on icon at bounding box center [140, 183] width 8 height 8
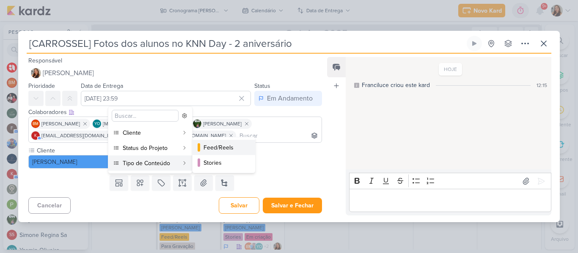
click at [206, 150] on div "Feed/Reels" at bounding box center [224, 147] width 41 height 9
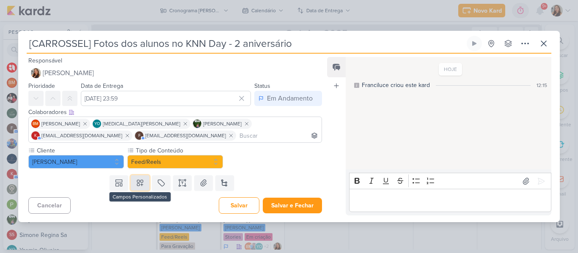
click at [132, 182] on button at bounding box center [140, 183] width 19 height 15
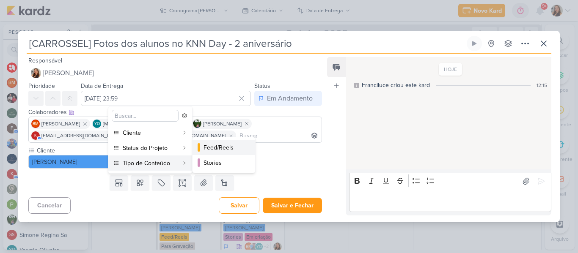
click at [225, 151] on div "Feed/Reels" at bounding box center [224, 147] width 41 height 9
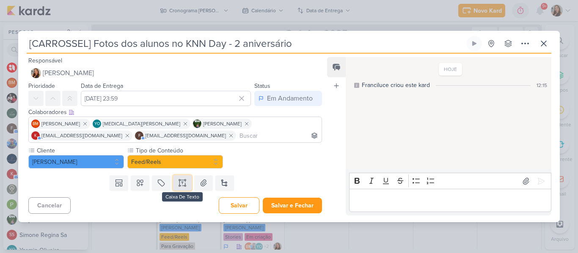
click at [186, 183] on button at bounding box center [182, 183] width 19 height 15
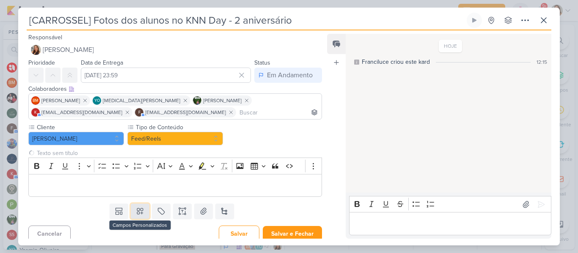
click at [145, 213] on button at bounding box center [140, 211] width 19 height 15
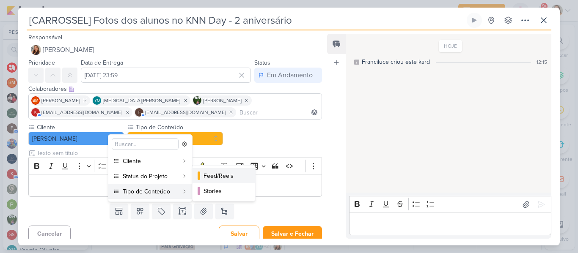
click at [212, 178] on div "Feed/Reels" at bounding box center [224, 176] width 41 height 9
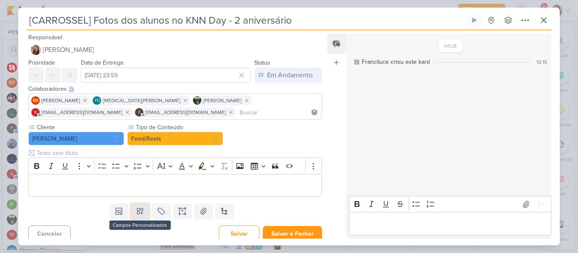
click at [140, 210] on icon at bounding box center [140, 211] width 8 height 8
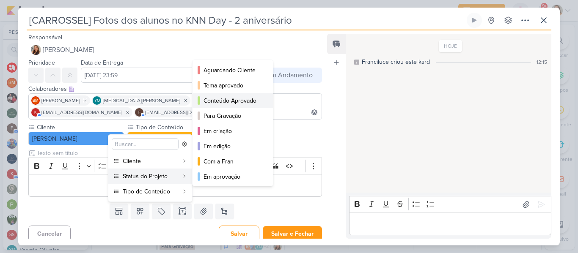
click at [218, 102] on div "Conteúdo Aprovado" at bounding box center [233, 100] width 59 height 9
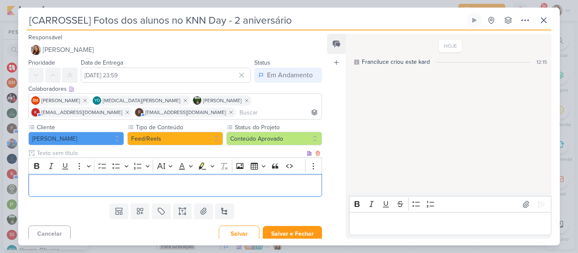
click at [184, 179] on div "Editor editing area: main" at bounding box center [175, 185] width 294 height 23
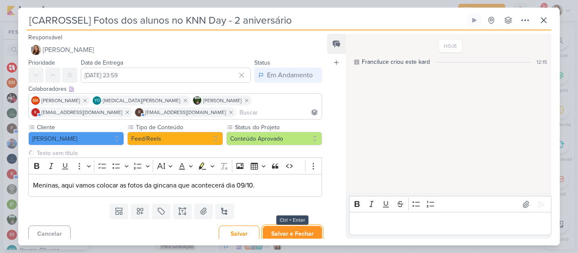
click at [298, 235] on button "Salvar e Fechar" at bounding box center [292, 234] width 59 height 16
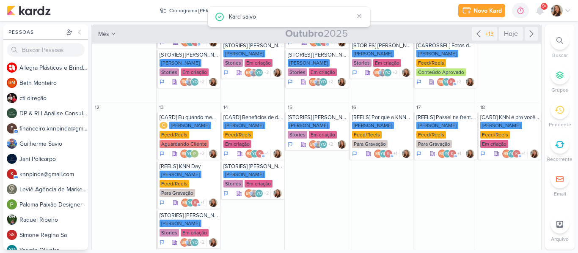
scroll to position [168, 0]
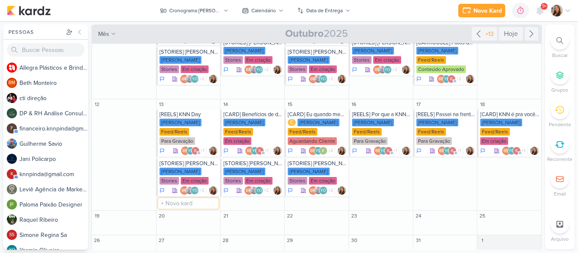
click at [182, 205] on input "text" at bounding box center [188, 203] width 61 height 11
click at [184, 118] on div "[REELS] KNN Day" at bounding box center [189, 114] width 59 height 7
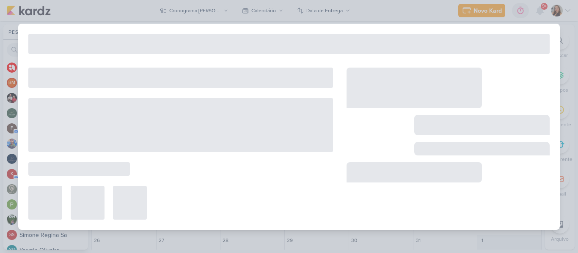
type input "[REELS] KNN Day"
type input "13 de outubro de 2025 às 23:59"
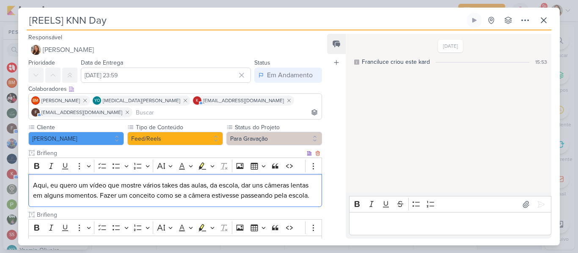
click at [175, 193] on p "Aqui, eu quero um vídeo que mostre vários takes das aulas, da escola, dar uns c…" at bounding box center [175, 191] width 284 height 20
click at [252, 191] on p "Aqui, eu quero um vídeo que mostre vários takes das aulas, da escola, dar uns c…" at bounding box center [175, 191] width 284 height 20
click at [315, 198] on div "Aqui, eu quero um vídeo que mostre vários takes das aulas, da escola, dar uns c…" at bounding box center [175, 190] width 294 height 33
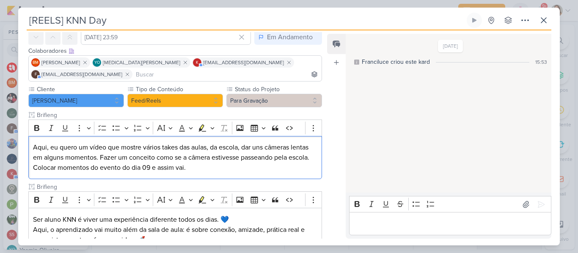
scroll to position [37, 0]
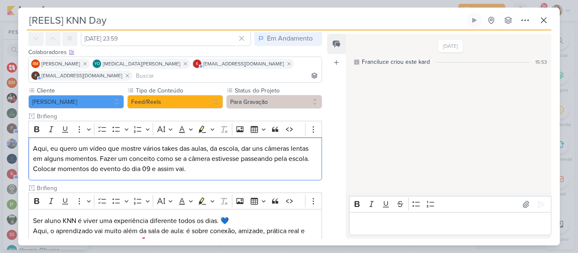
click at [254, 79] on input at bounding box center [227, 76] width 186 height 10
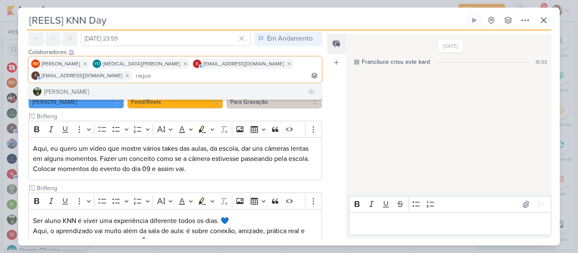
type input "raque"
click at [240, 92] on button "Raquel Ribeiro" at bounding box center [175, 91] width 293 height 15
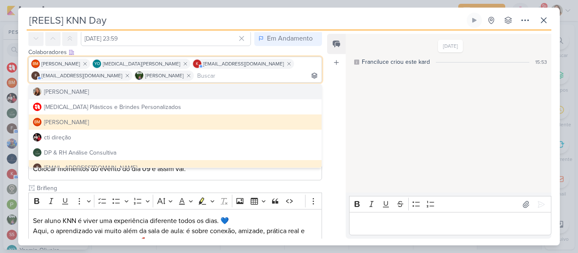
click at [330, 97] on div "Feed Atrelar email Solte o email para atrelar ao kard" at bounding box center [336, 136] width 19 height 205
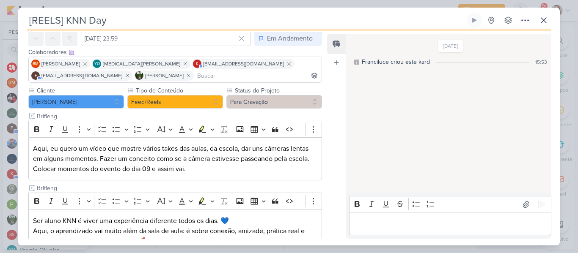
scroll to position [169, 0]
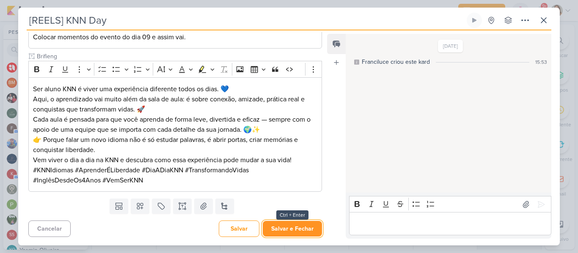
click at [297, 230] on button "Salvar e Fechar" at bounding box center [292, 229] width 59 height 16
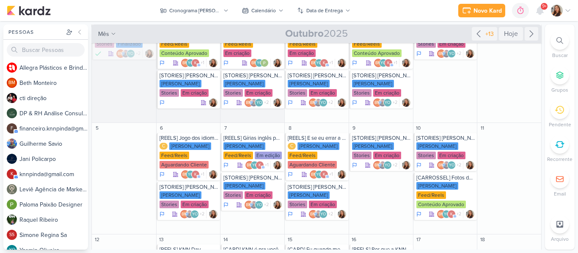
scroll to position [0, 0]
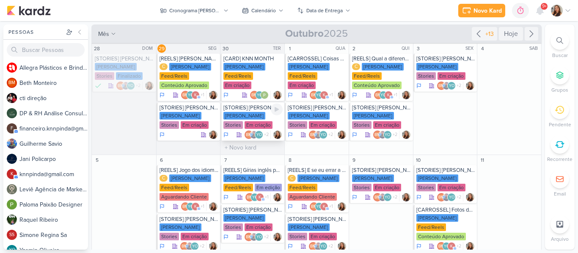
click at [248, 112] on div "[PERSON_NAME]" at bounding box center [244, 116] width 42 height 8
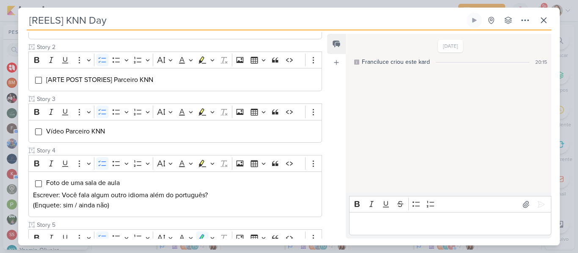
type input "[STORIES] [PERSON_NAME]"
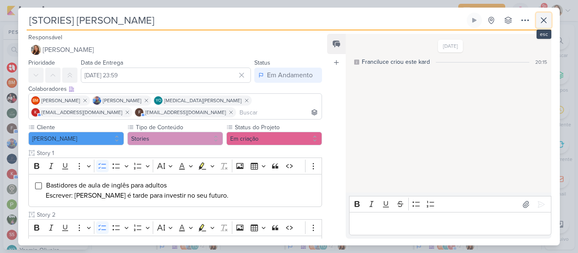
click at [545, 14] on button at bounding box center [543, 20] width 15 height 15
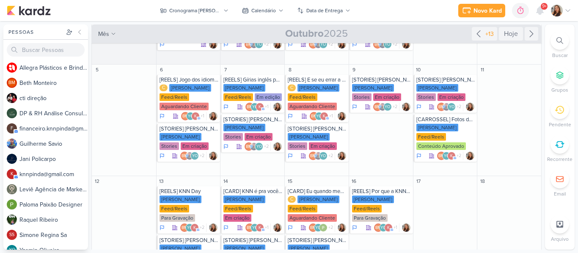
scroll to position [91, 0]
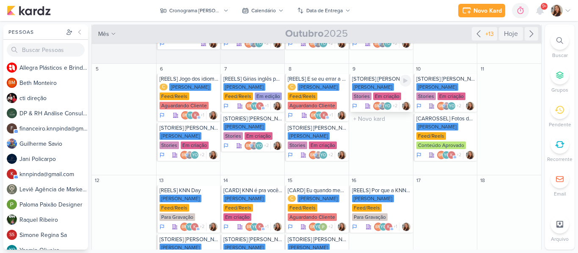
click at [383, 93] on div "KNN Moreira Stories Em criação" at bounding box center [381, 92] width 59 height 18
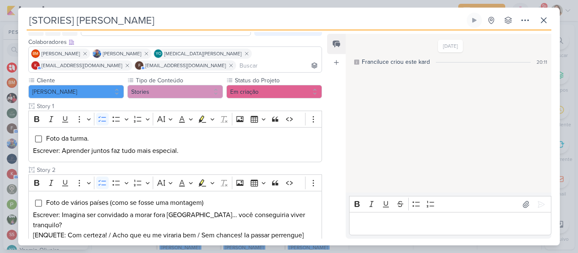
scroll to position [0, 0]
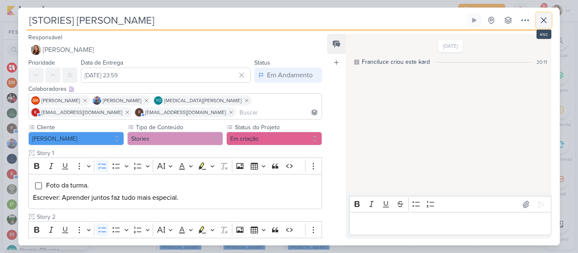
click at [548, 18] on icon at bounding box center [544, 20] width 10 height 10
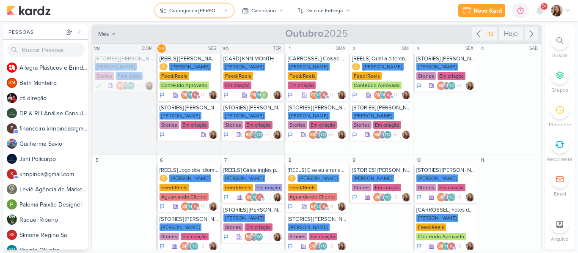
click at [181, 13] on div "Cronograma [PERSON_NAME]" at bounding box center [194, 11] width 51 height 8
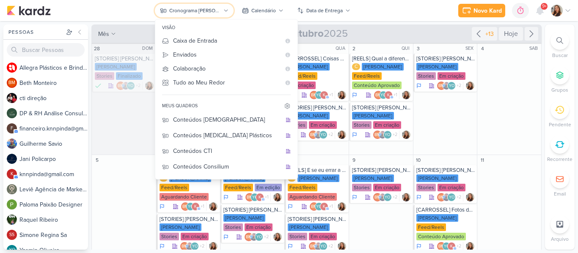
scroll to position [14, 0]
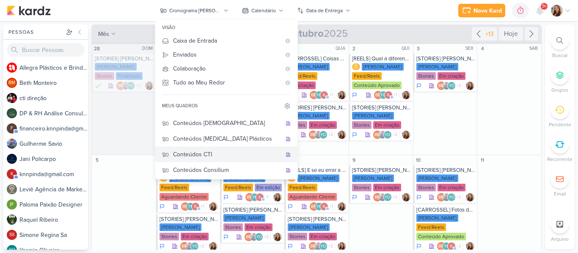
click at [225, 148] on button "Conteúdos CTI" at bounding box center [226, 155] width 142 height 16
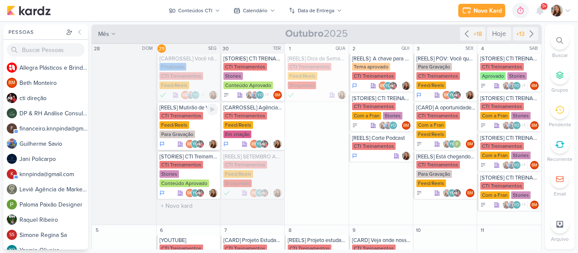
click at [185, 115] on div "CTI Treinamentos" at bounding box center [182, 116] width 44 height 8
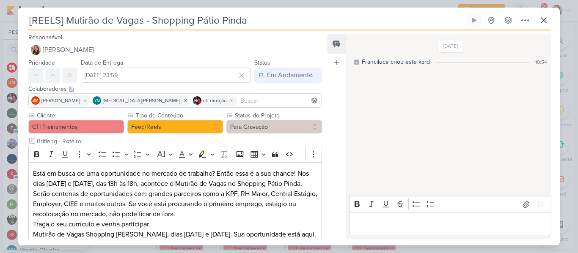
scroll to position [64, 0]
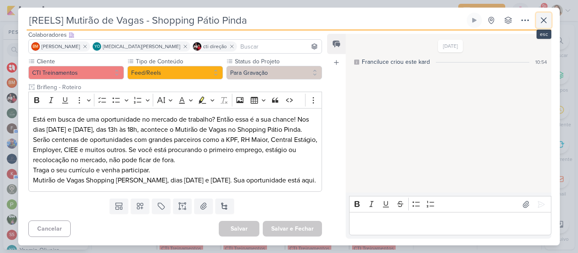
click at [541, 24] on icon at bounding box center [544, 20] width 10 height 10
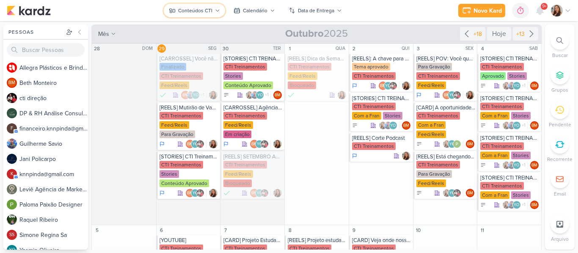
click at [211, 9] on div "Conteúdos CTI" at bounding box center [195, 11] width 34 height 8
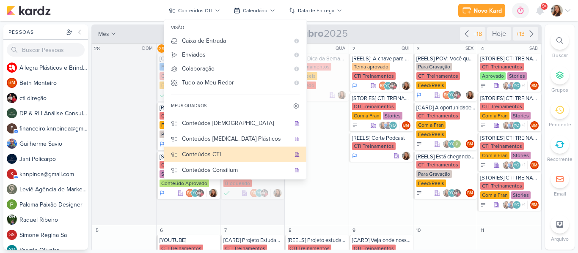
click at [377, 16] on div "Novo Kard Ctrl + k 0h0m Sessão desligada... Hoje 0h0m Semana 0h0m Mês 0h0m" at bounding box center [289, 10] width 565 height 21
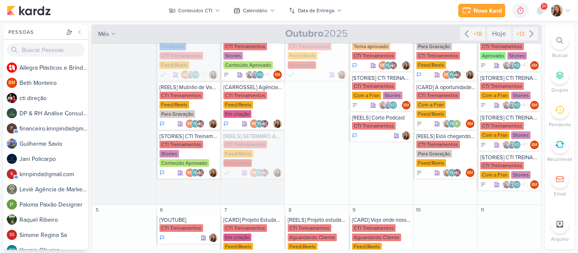
scroll to position [0, 0]
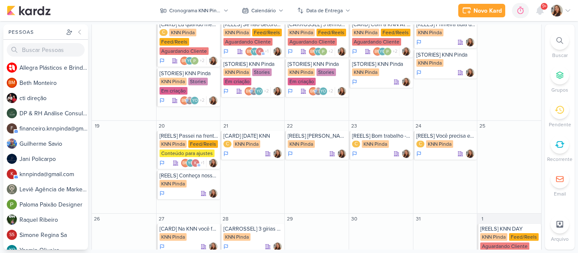
scroll to position [284, 0]
